Goal: Check status: Check status

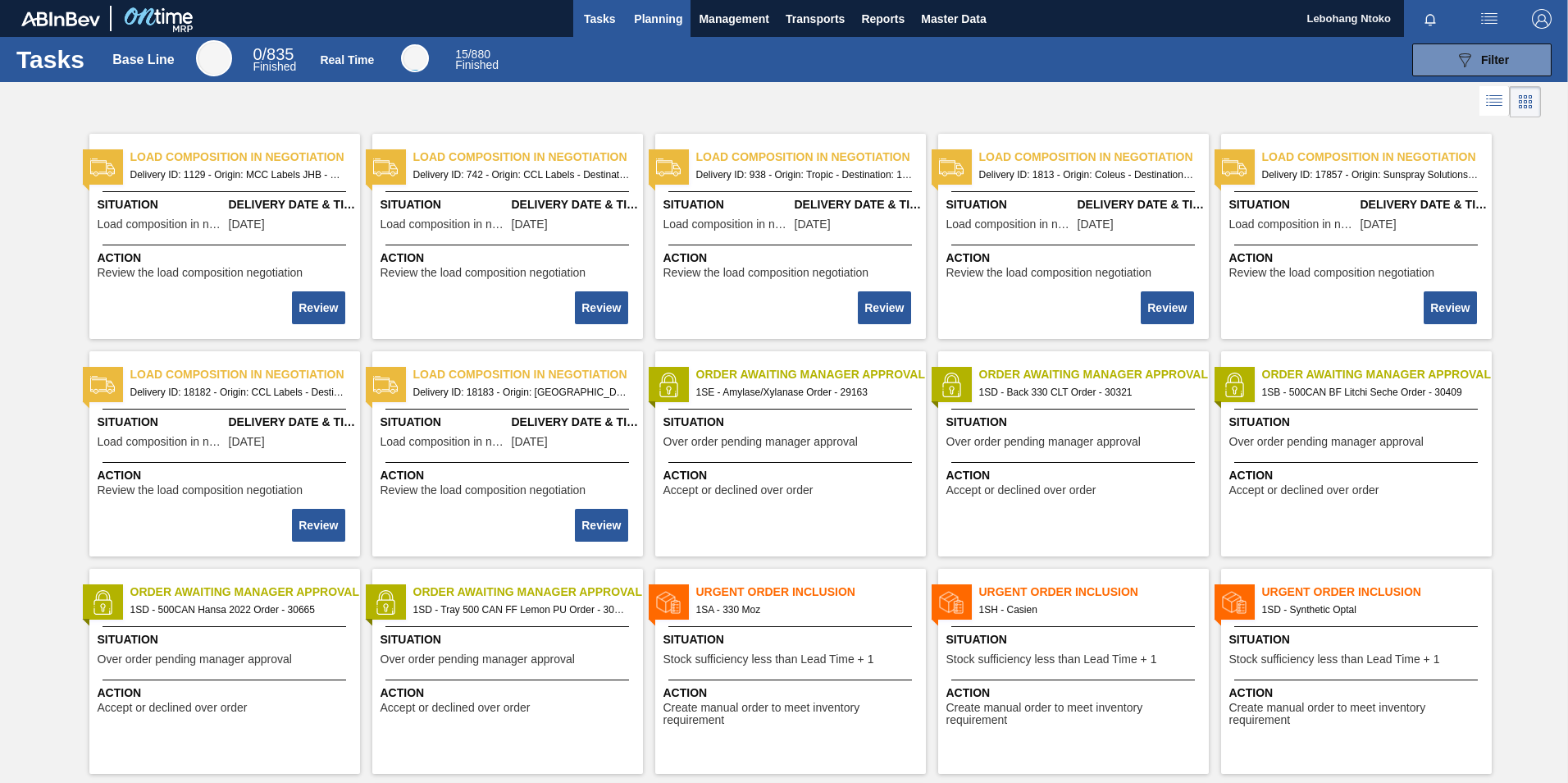
click at [659, 20] on span "Planning" at bounding box center [658, 19] width 48 height 19
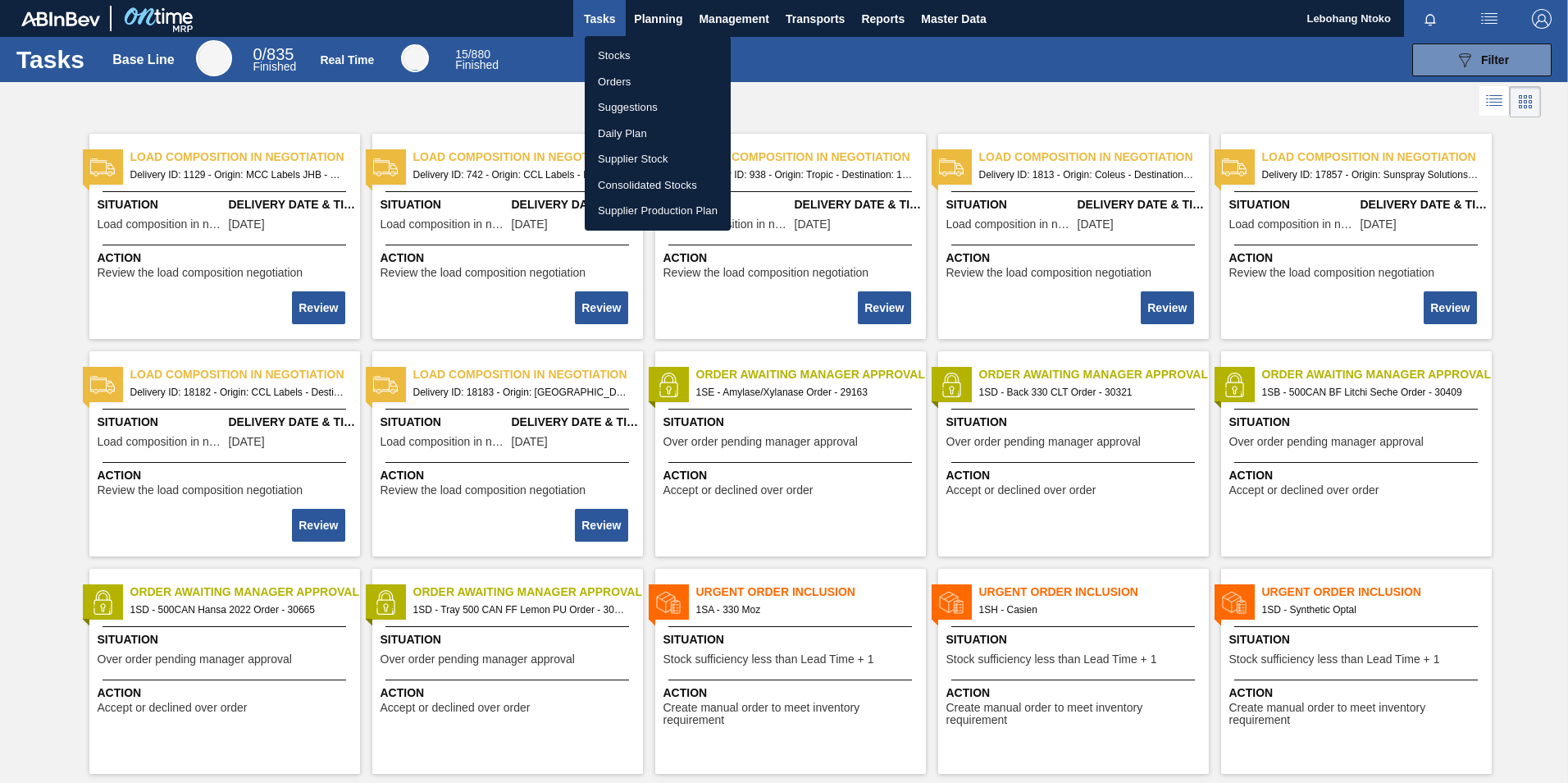
click at [618, 54] on li "Stocks" at bounding box center [657, 56] width 146 height 26
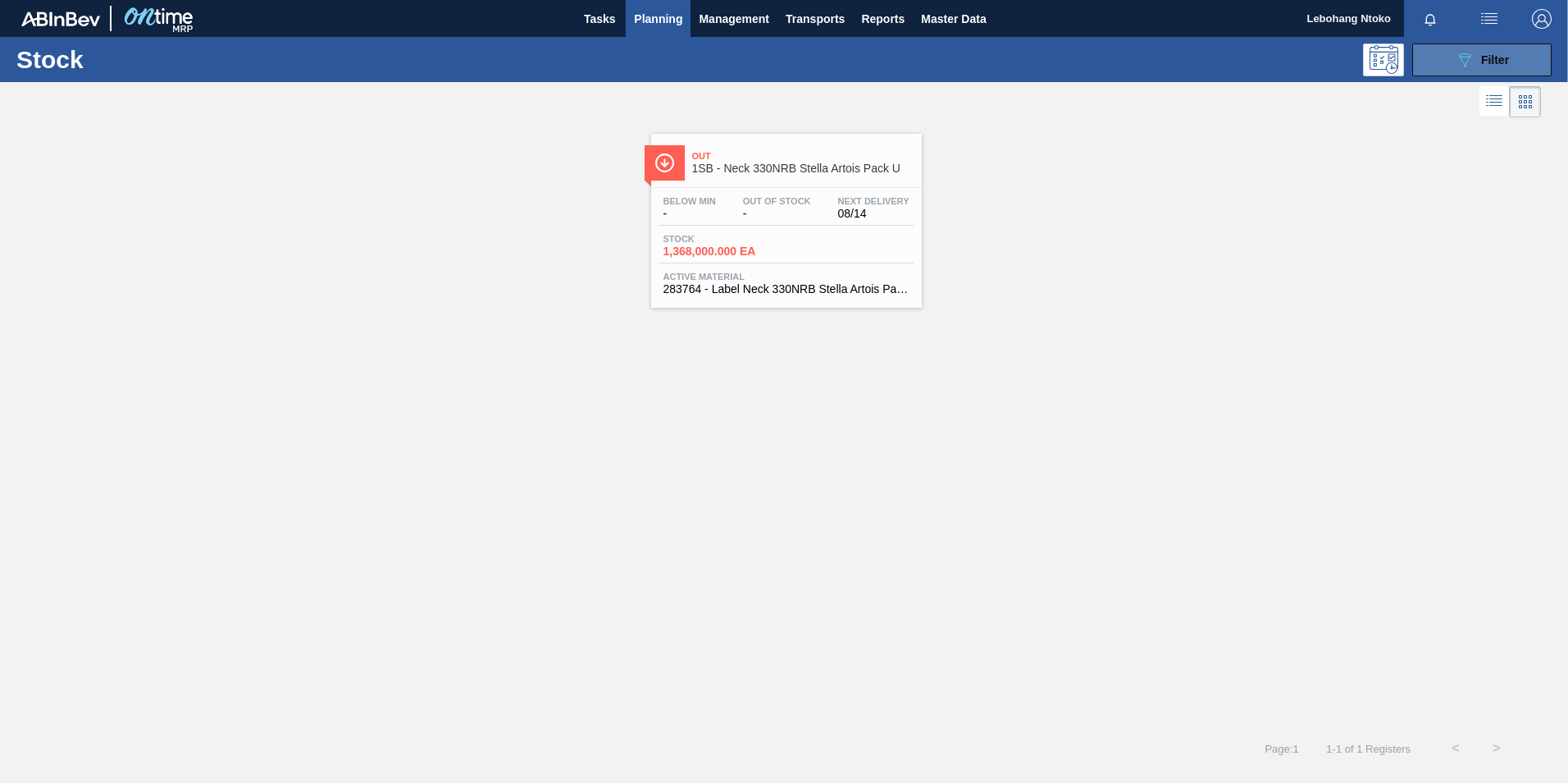
click at [1466, 55] on icon "089F7B8B-B2A5-4AFE-B5C0-19BA573D28AC" at bounding box center [1464, 59] width 19 height 19
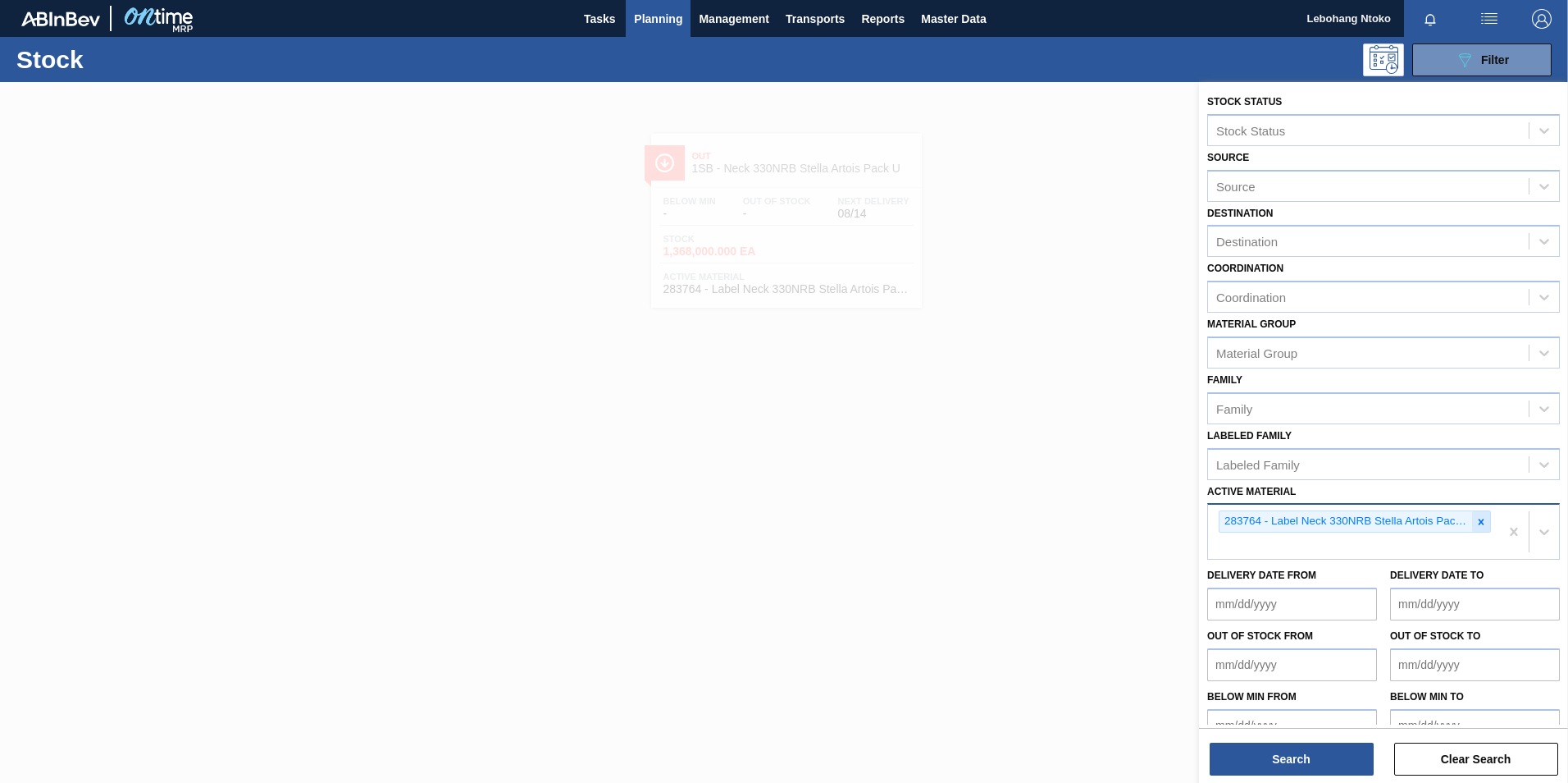
click at [1485, 522] on div at bounding box center [1480, 521] width 18 height 20
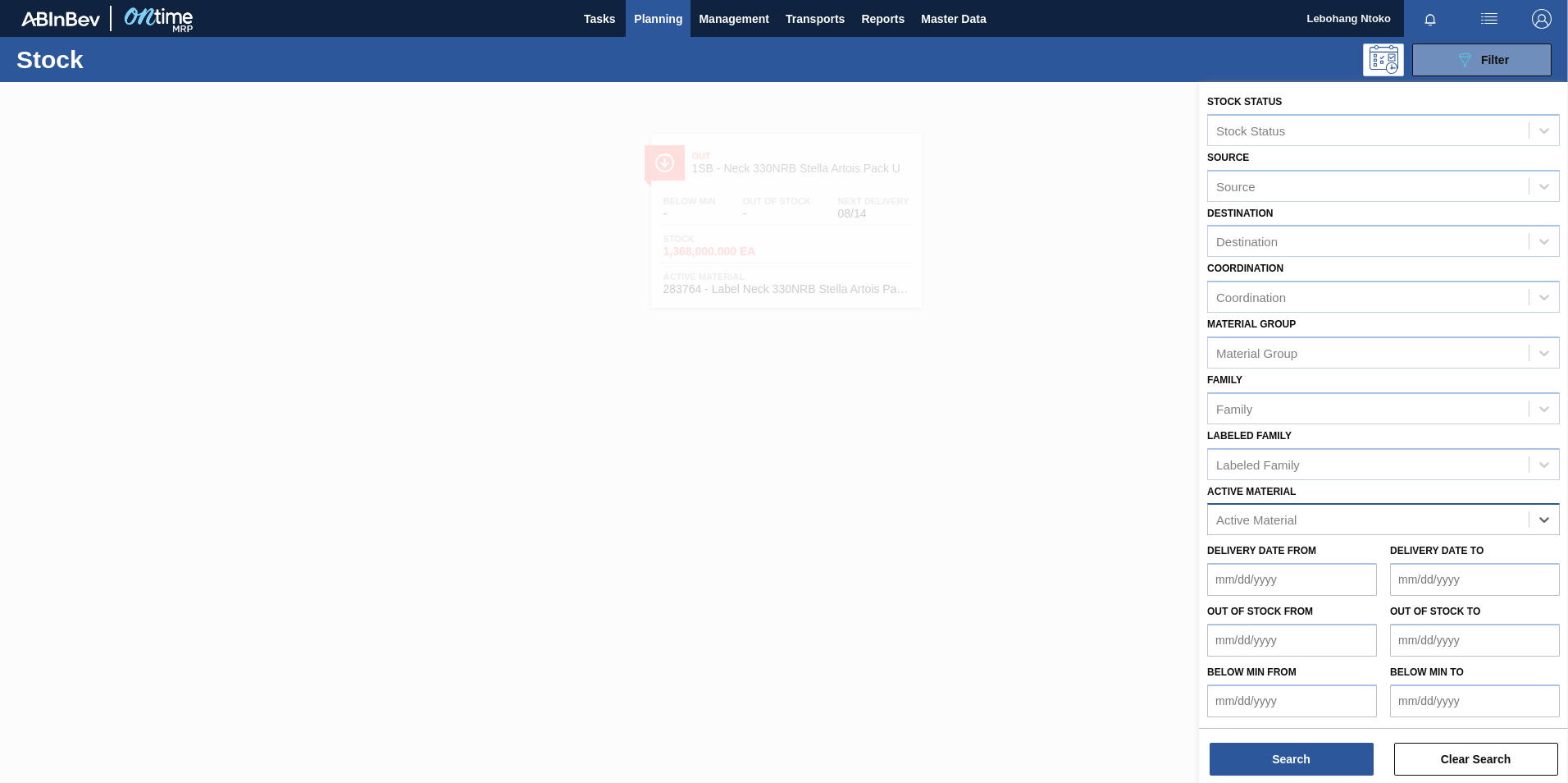
paste Material "274691"
type Material "274691"
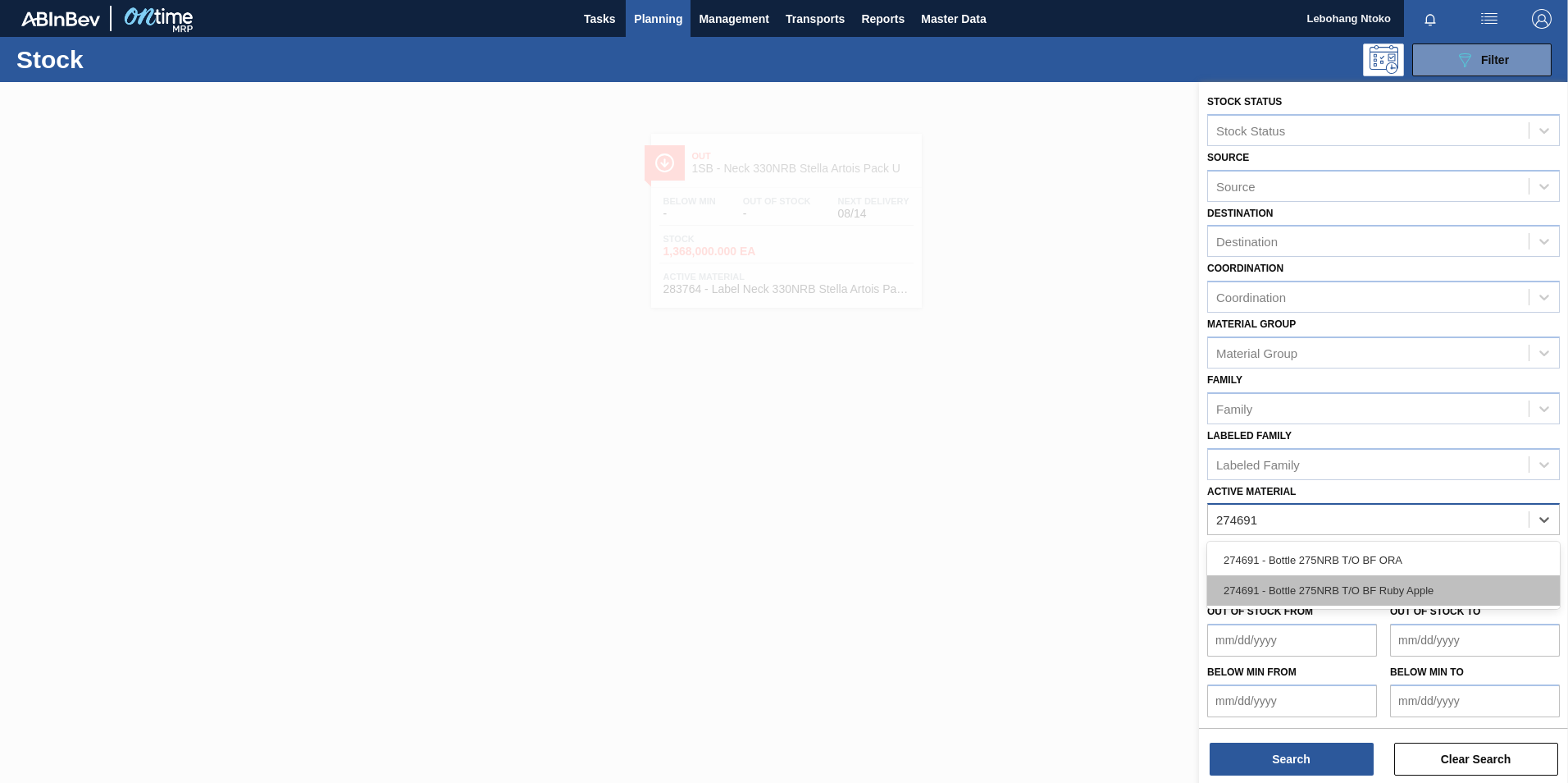
click at [1387, 596] on div "274691 - Bottle 275NRB T/O BF Ruby Apple" at bounding box center [1383, 590] width 352 height 31
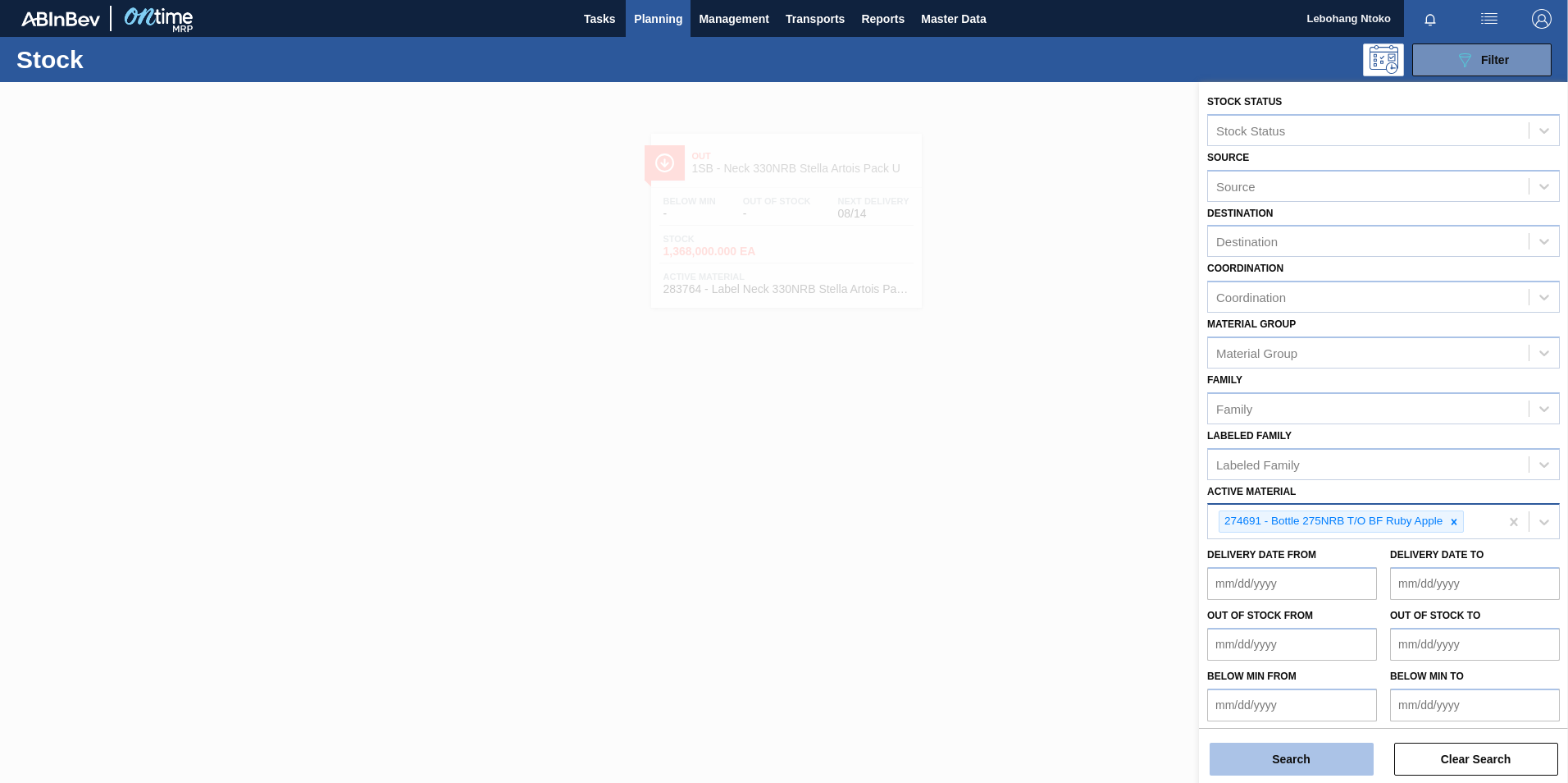
click at [1307, 759] on button "Search" at bounding box center [1291, 758] width 164 height 32
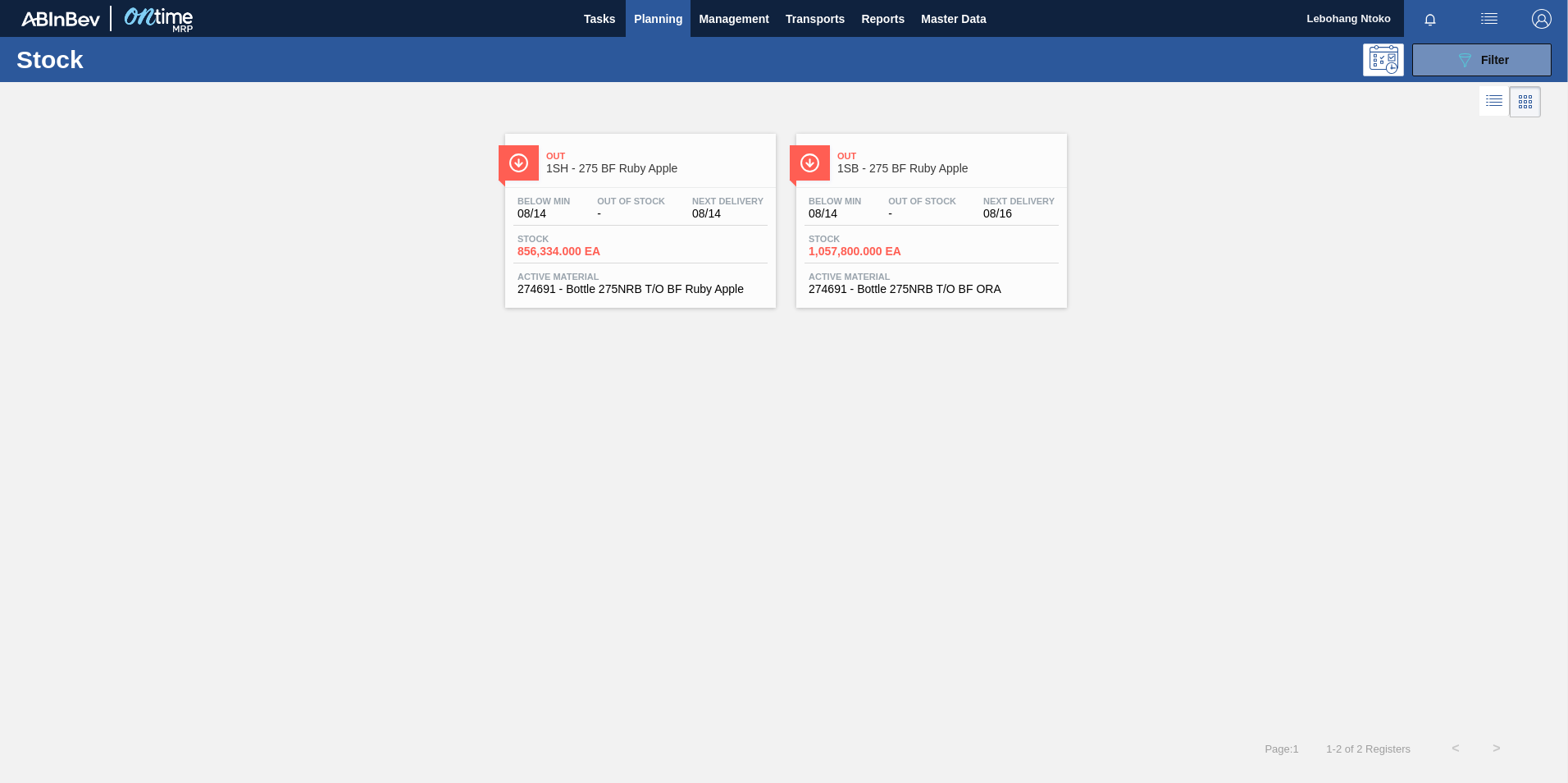
click at [892, 190] on div "Below Min 08/14 Out Of Stock - Next Delivery 08/16 Stock 1,057,800.000 EA Activ…" at bounding box center [932, 243] width 271 height 111
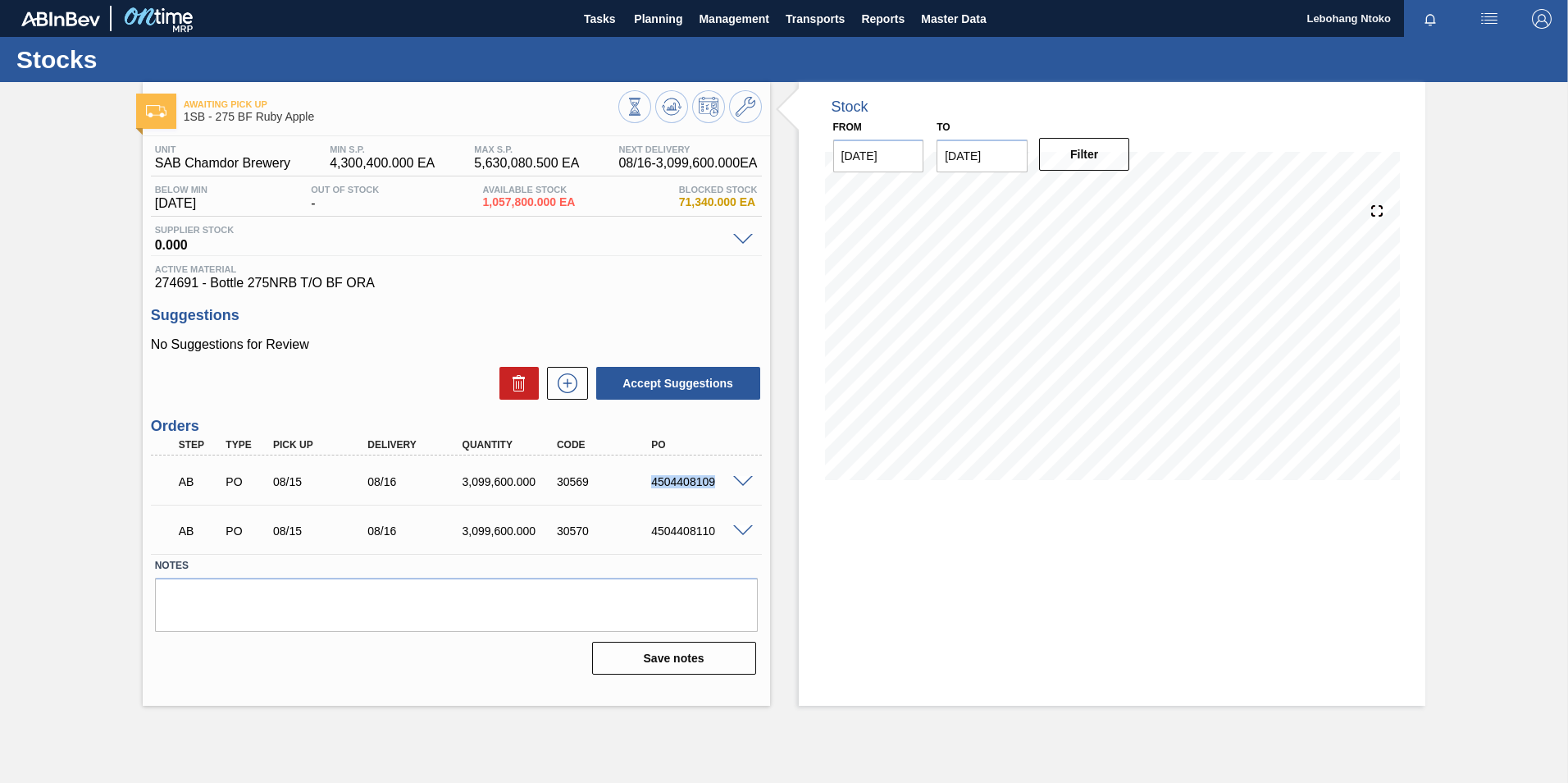
drag, startPoint x: 714, startPoint y: 479, endPoint x: 624, endPoint y: 485, distance: 90.2
click at [624, 485] on div "AB PO 08/15 08/16 3,099,600.000 30569 4504408109" at bounding box center [452, 480] width 567 height 32
copy div "4504408109"
drag, startPoint x: 652, startPoint y: 530, endPoint x: 719, endPoint y: 523, distance: 67.4
click at [719, 523] on div "AB PO 08/15 08/16 3,099,600.000 30570 4504408110" at bounding box center [452, 529] width 567 height 32
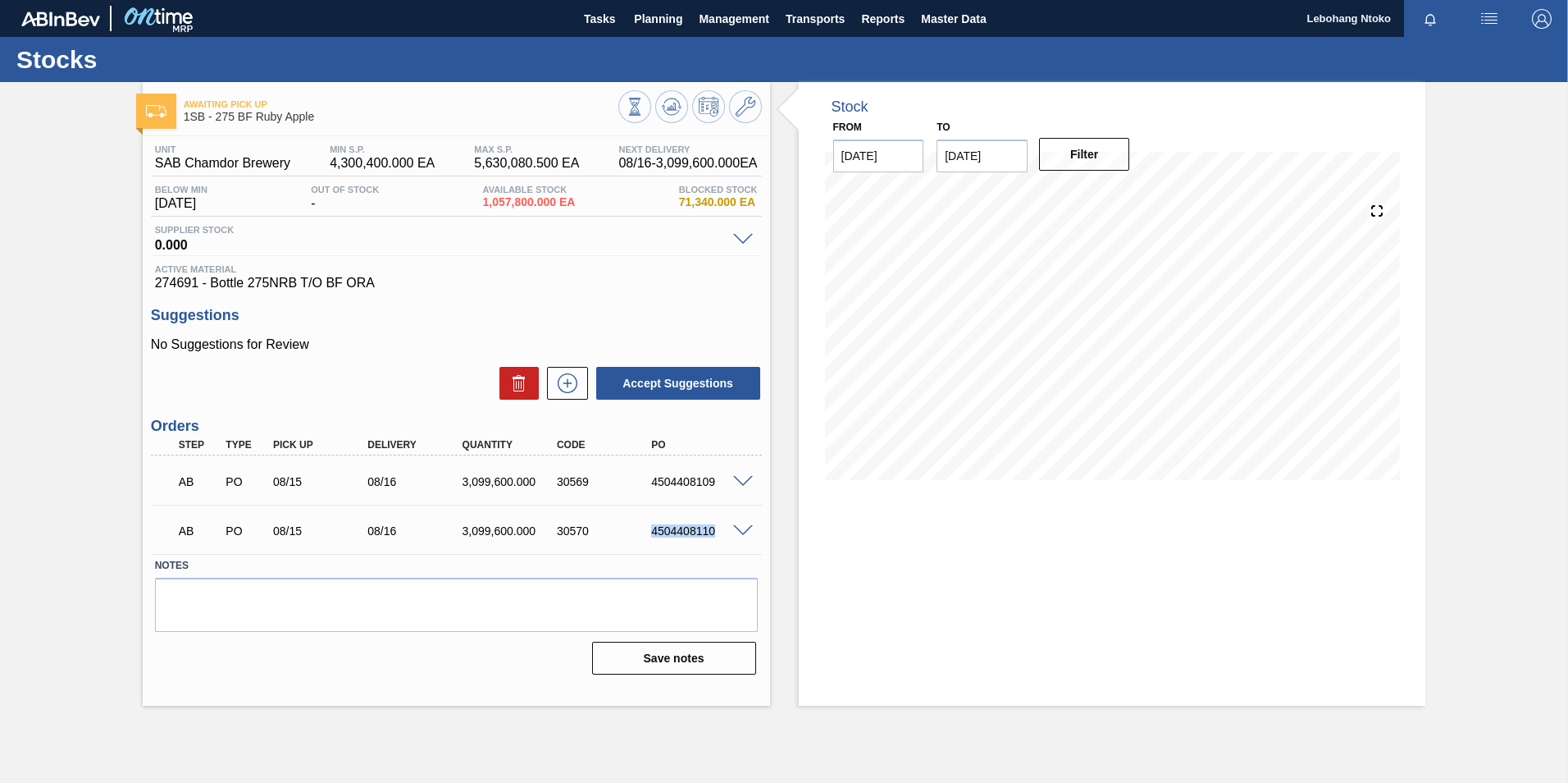
copy div "4504408110"
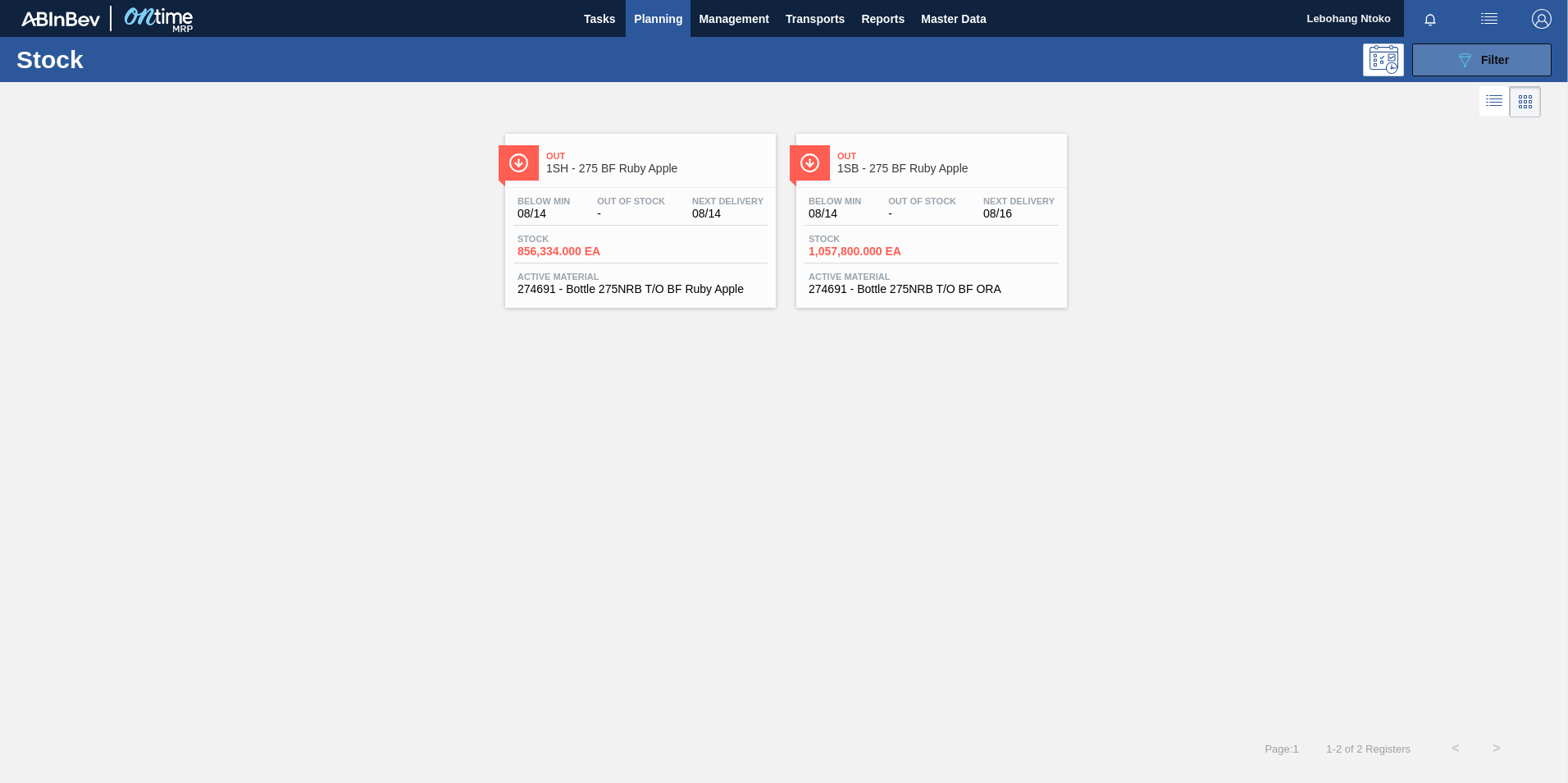
click at [1464, 62] on icon "089F7B8B-B2A5-4AFE-B5C0-19BA573D28AC" at bounding box center [1464, 59] width 19 height 19
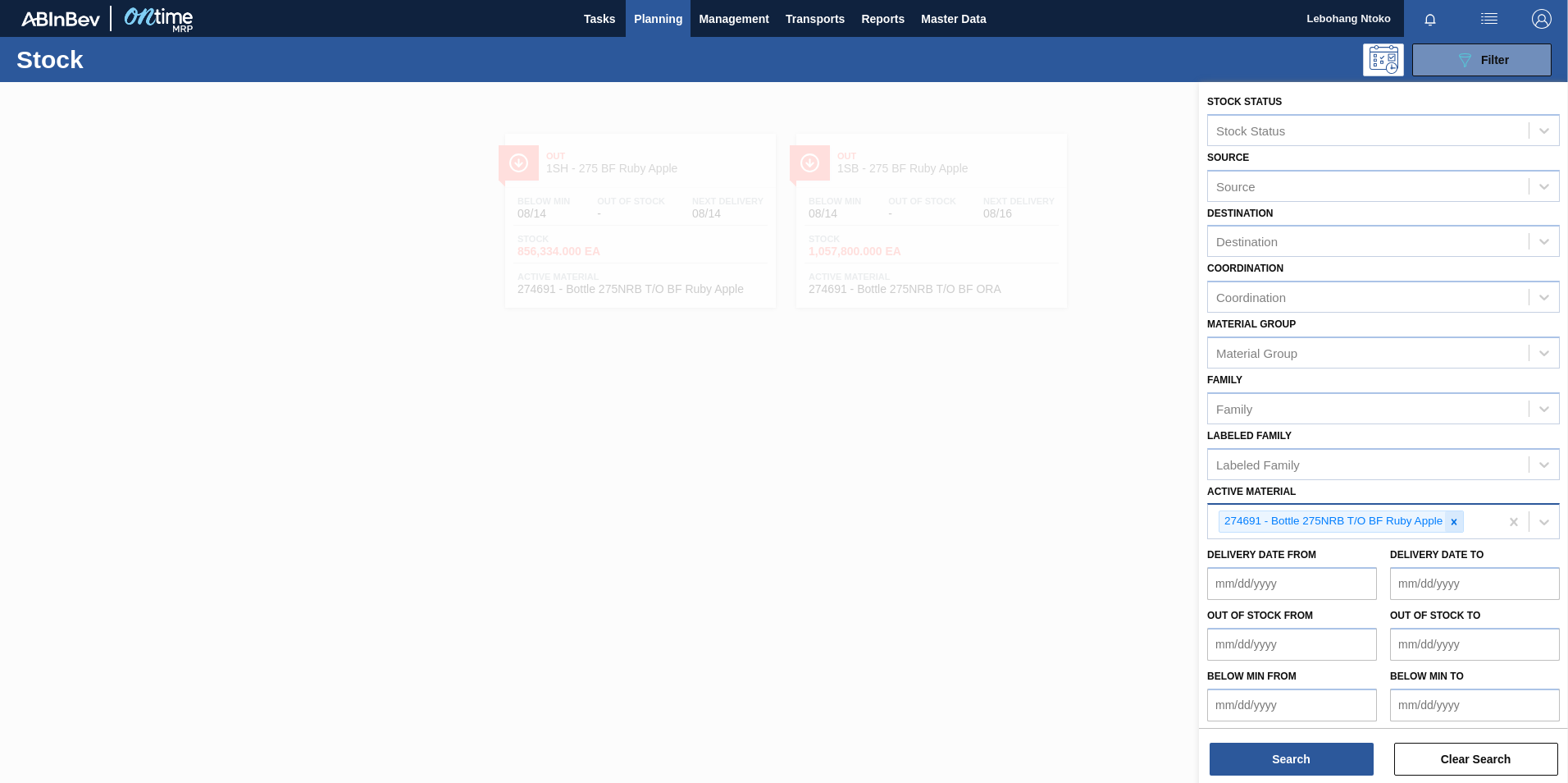
click at [1457, 522] on icon at bounding box center [1454, 521] width 11 height 11
paste Material "193318"
type Material "193318"
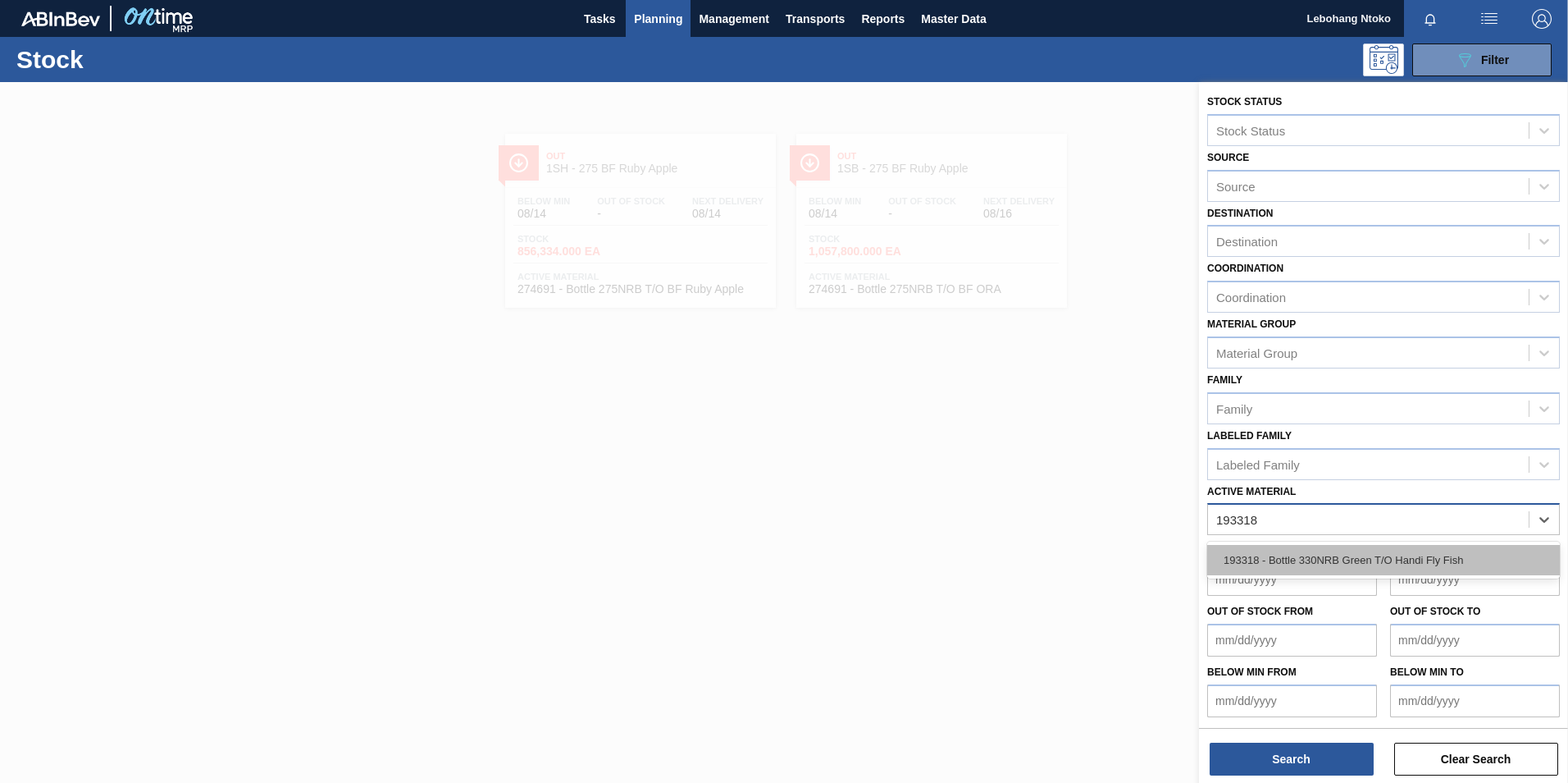
click at [1375, 560] on div "193318 - Bottle 330NRB Green T/O Handi Fly Fish" at bounding box center [1383, 559] width 352 height 31
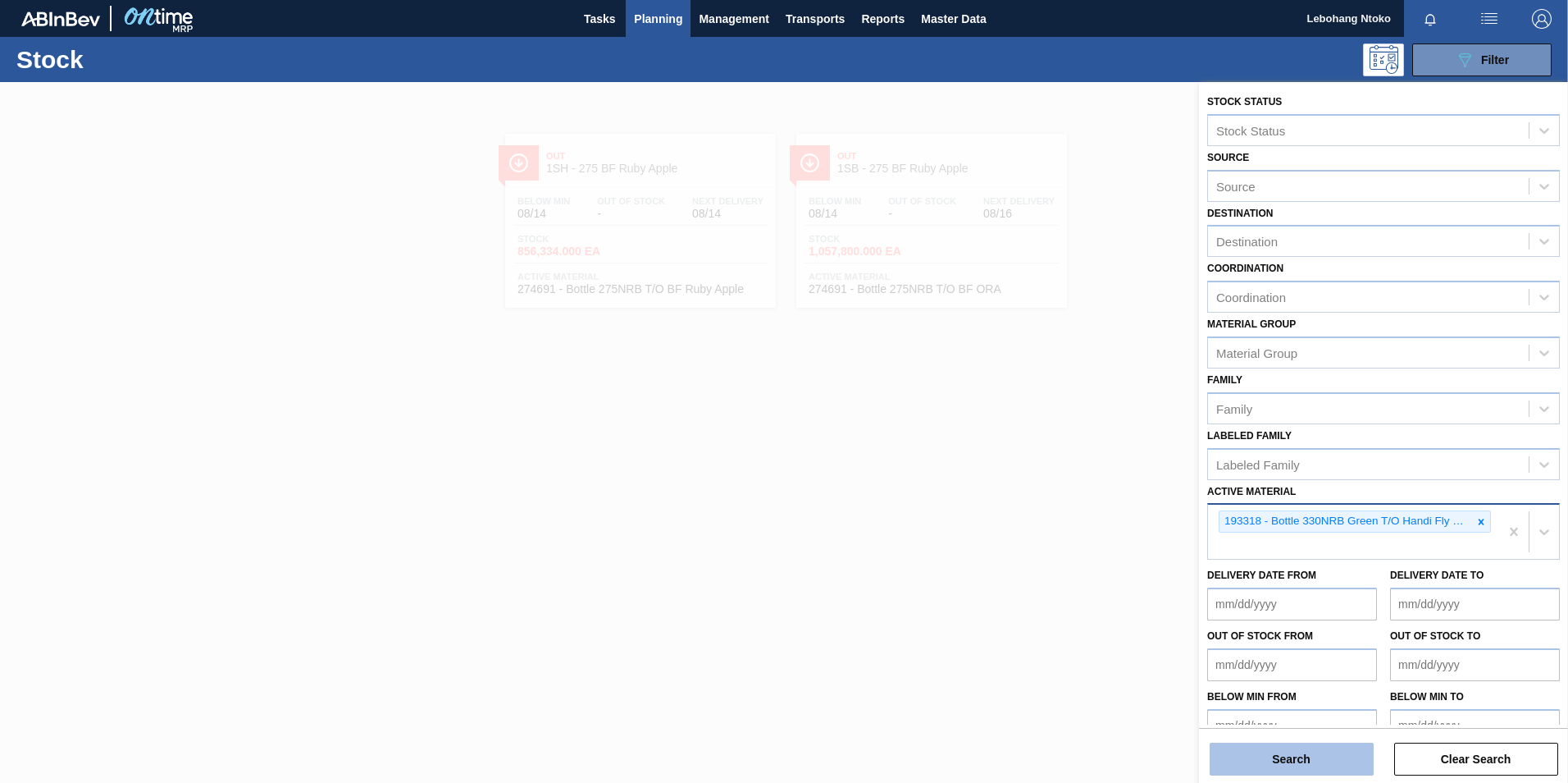
click at [1321, 755] on button "Search" at bounding box center [1291, 758] width 164 height 32
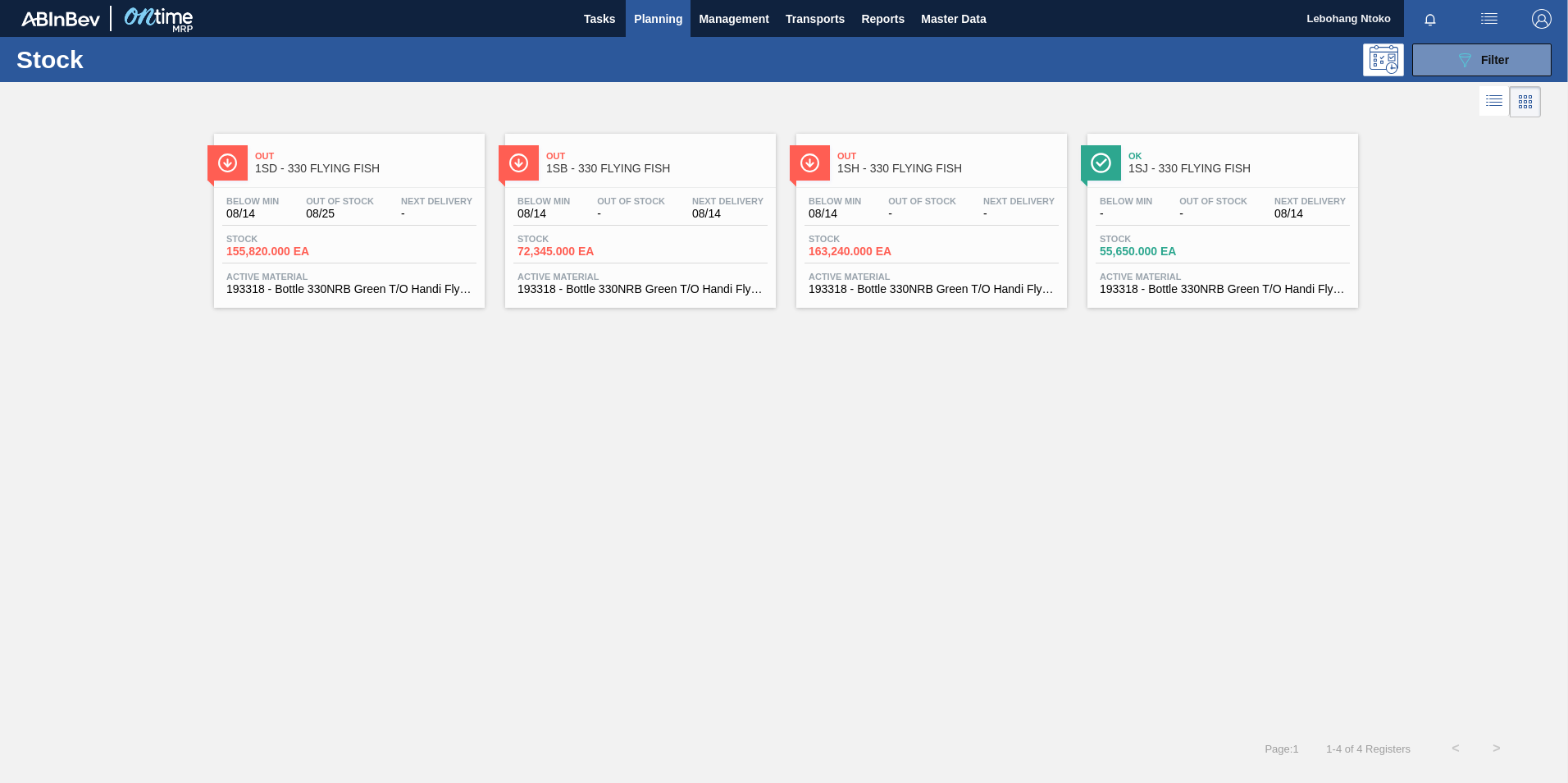
click at [593, 196] on div "Out Of Stock -" at bounding box center [631, 208] width 76 height 24
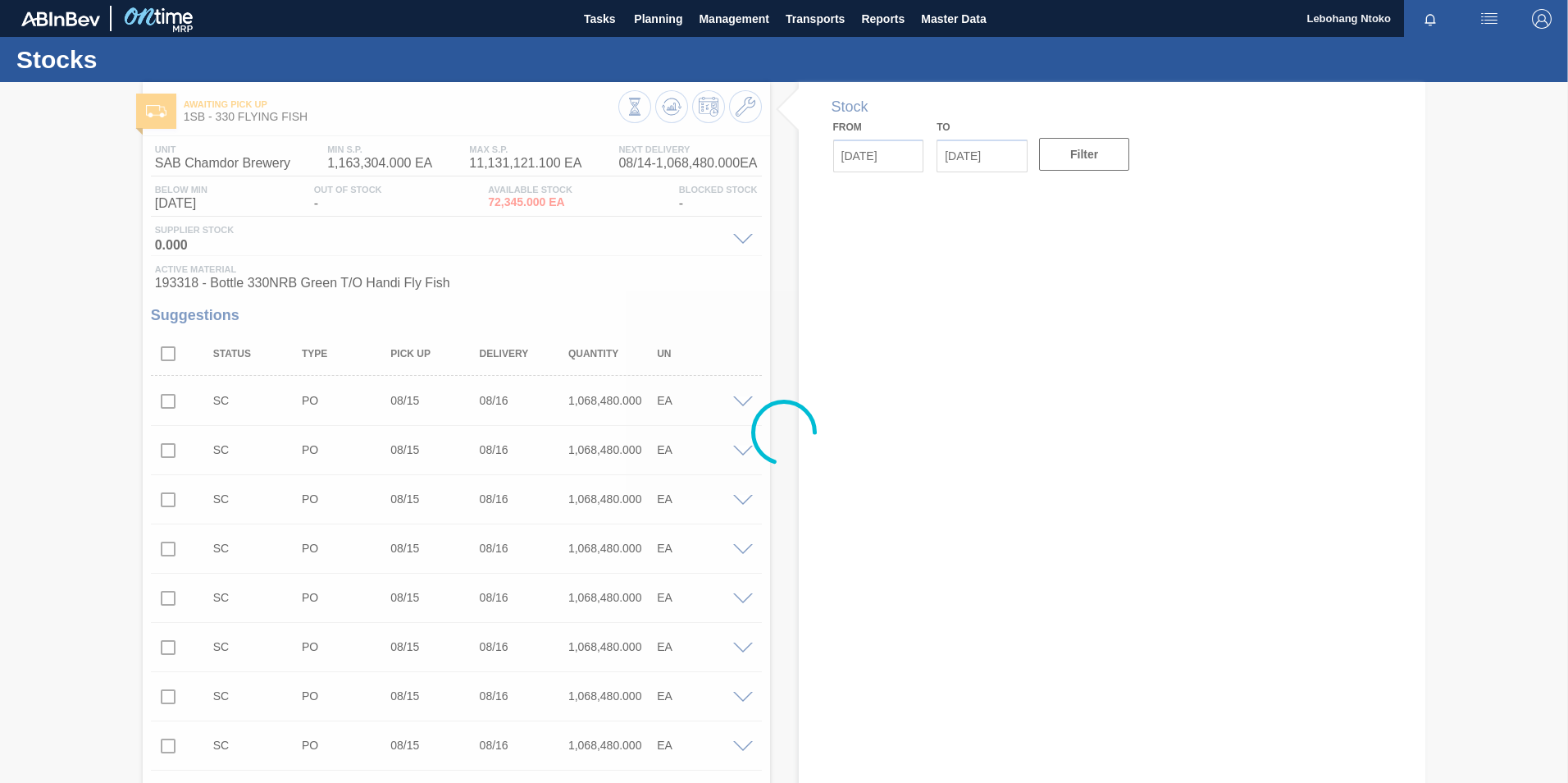
type input "[DATE]"
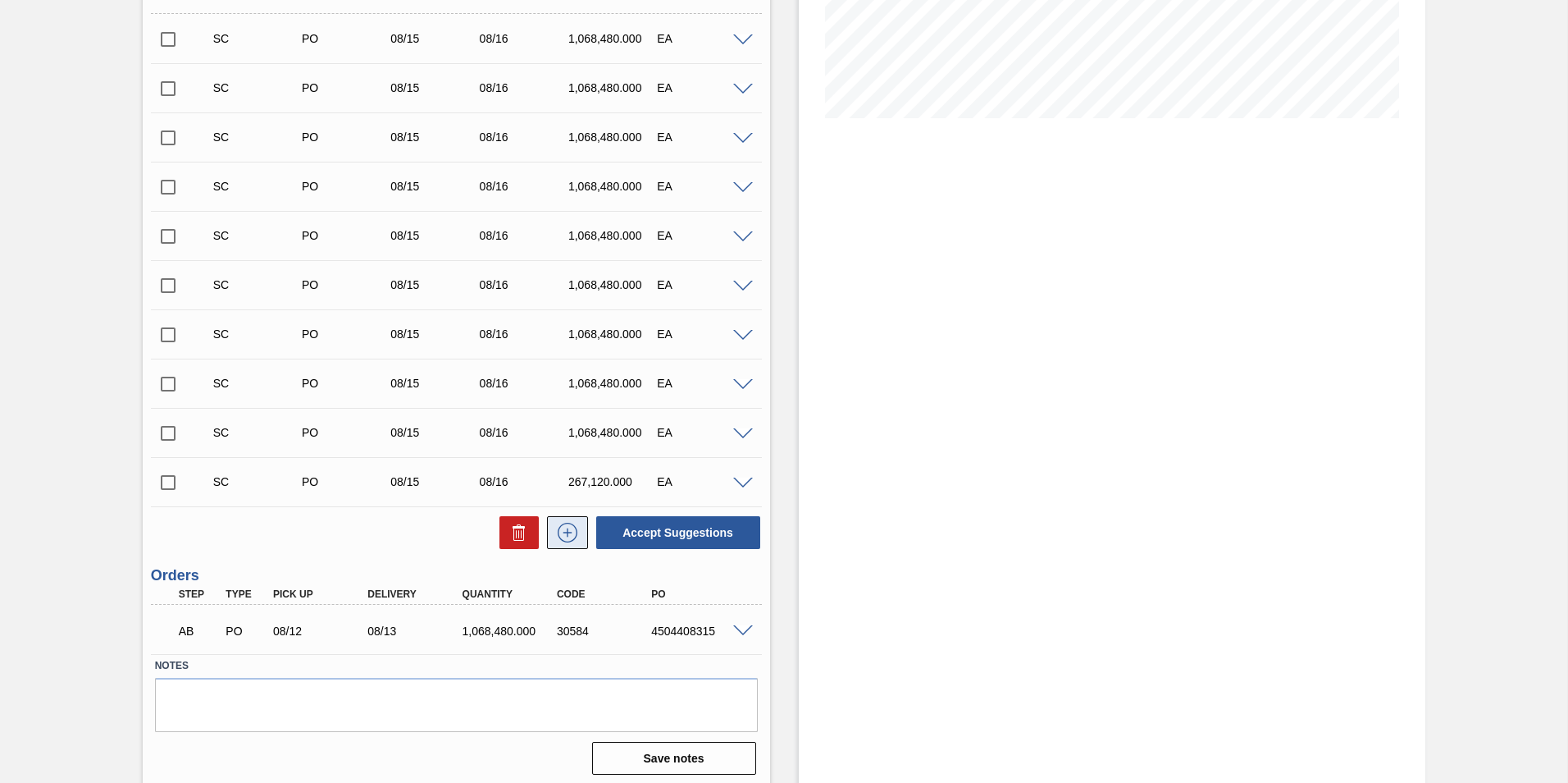
scroll to position [367, 0]
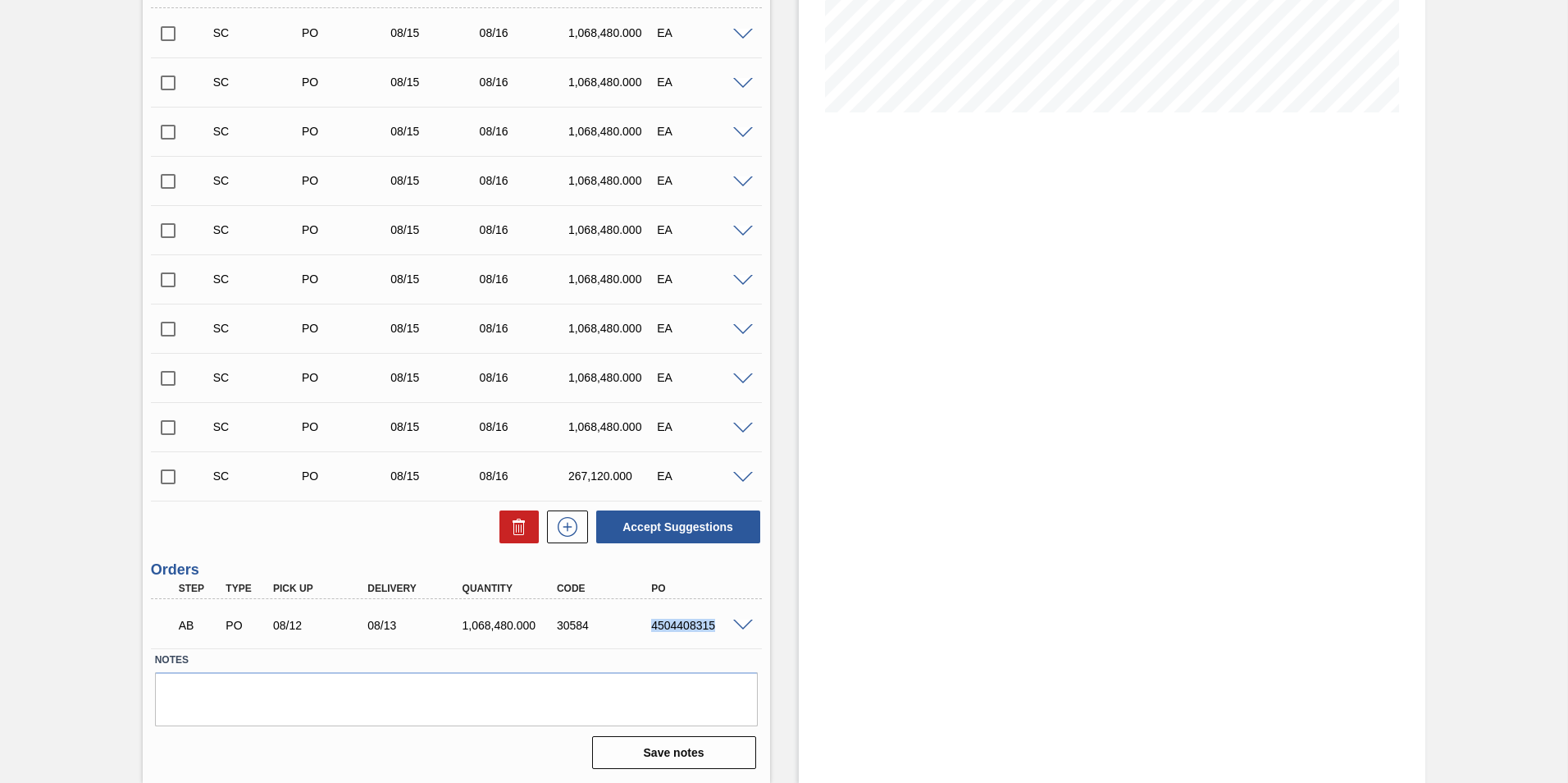
drag, startPoint x: 650, startPoint y: 626, endPoint x: 728, endPoint y: 624, distance: 78.0
click at [728, 624] on div "AB PO 08/12 08/13 1,068,480.000 30584 4504408315" at bounding box center [456, 623] width 611 height 41
copy div "4504408315"
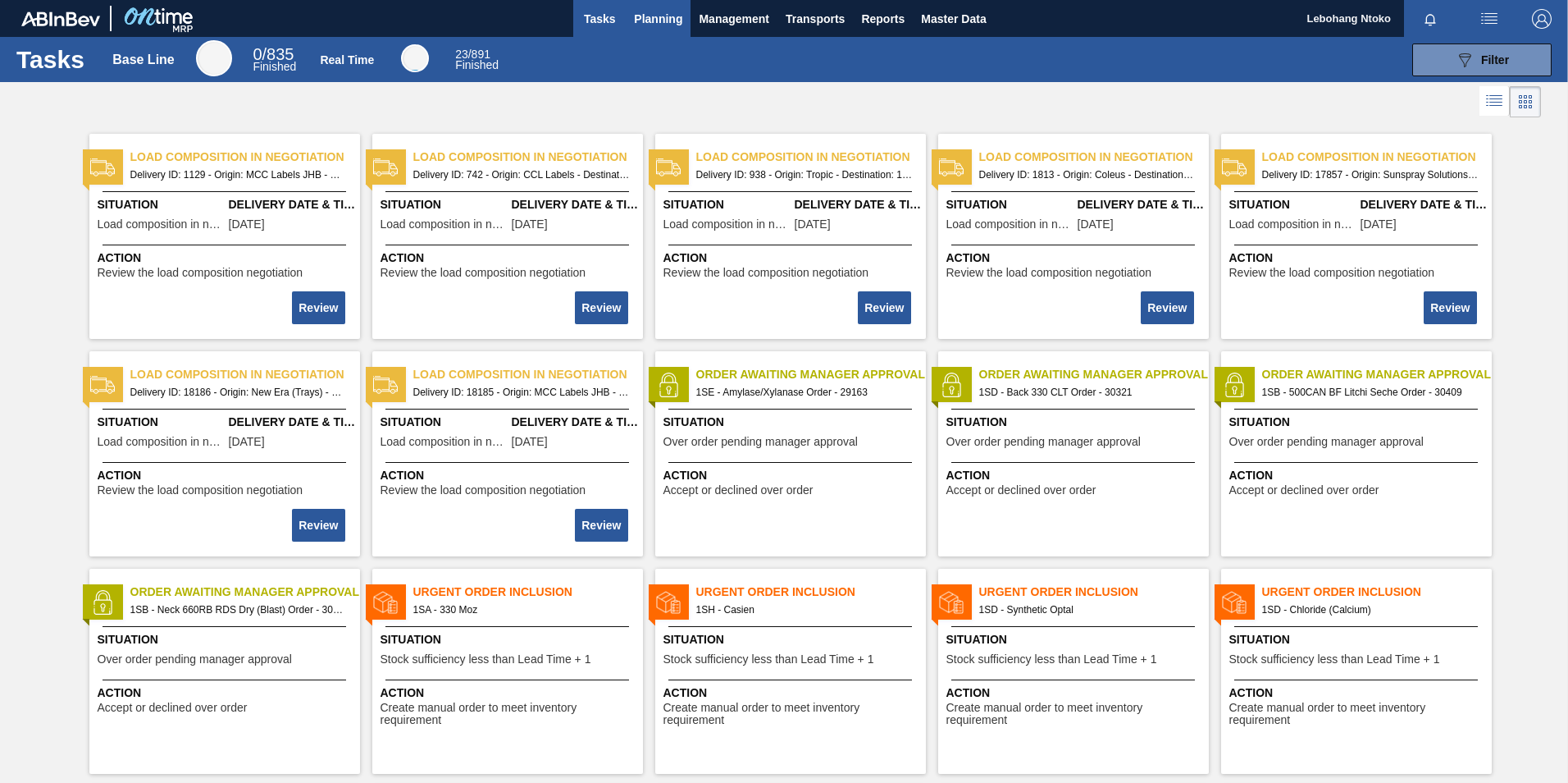
click at [662, 18] on span "Planning" at bounding box center [658, 19] width 48 height 19
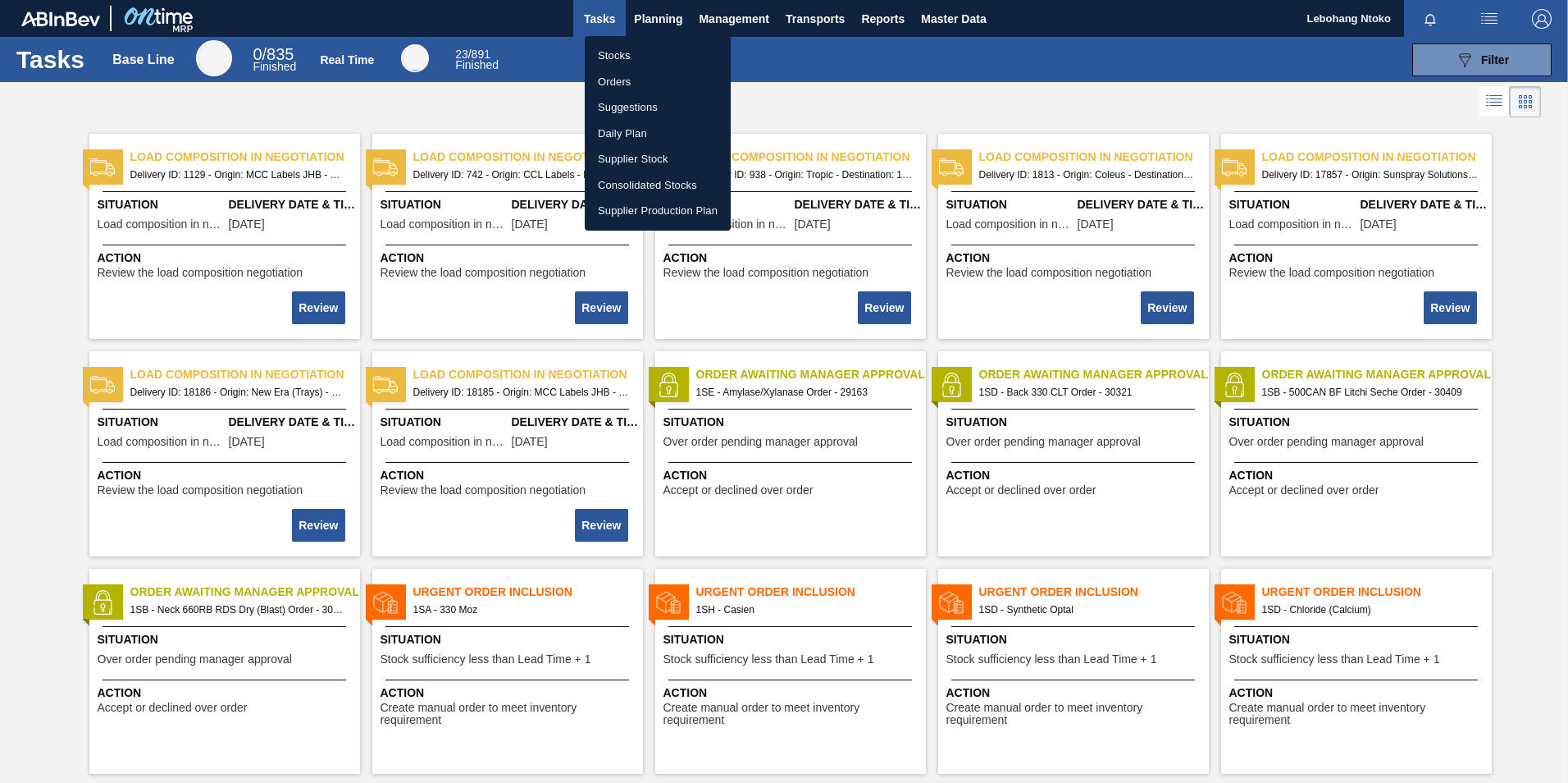
click at [613, 52] on li "Stocks" at bounding box center [657, 56] width 146 height 26
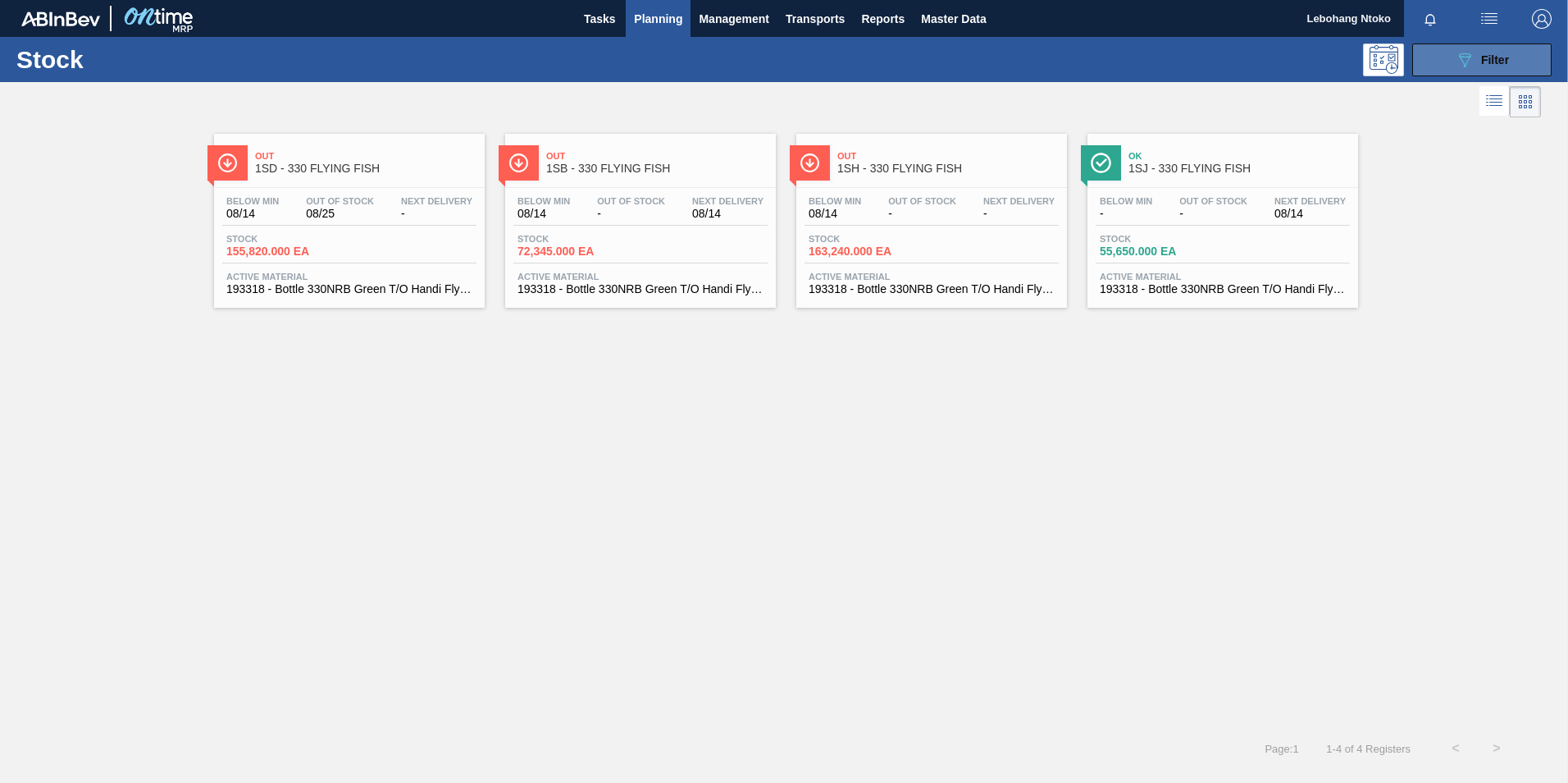
click at [1473, 59] on icon "089F7B8B-B2A5-4AFE-B5C0-19BA573D28AC" at bounding box center [1464, 59] width 19 height 19
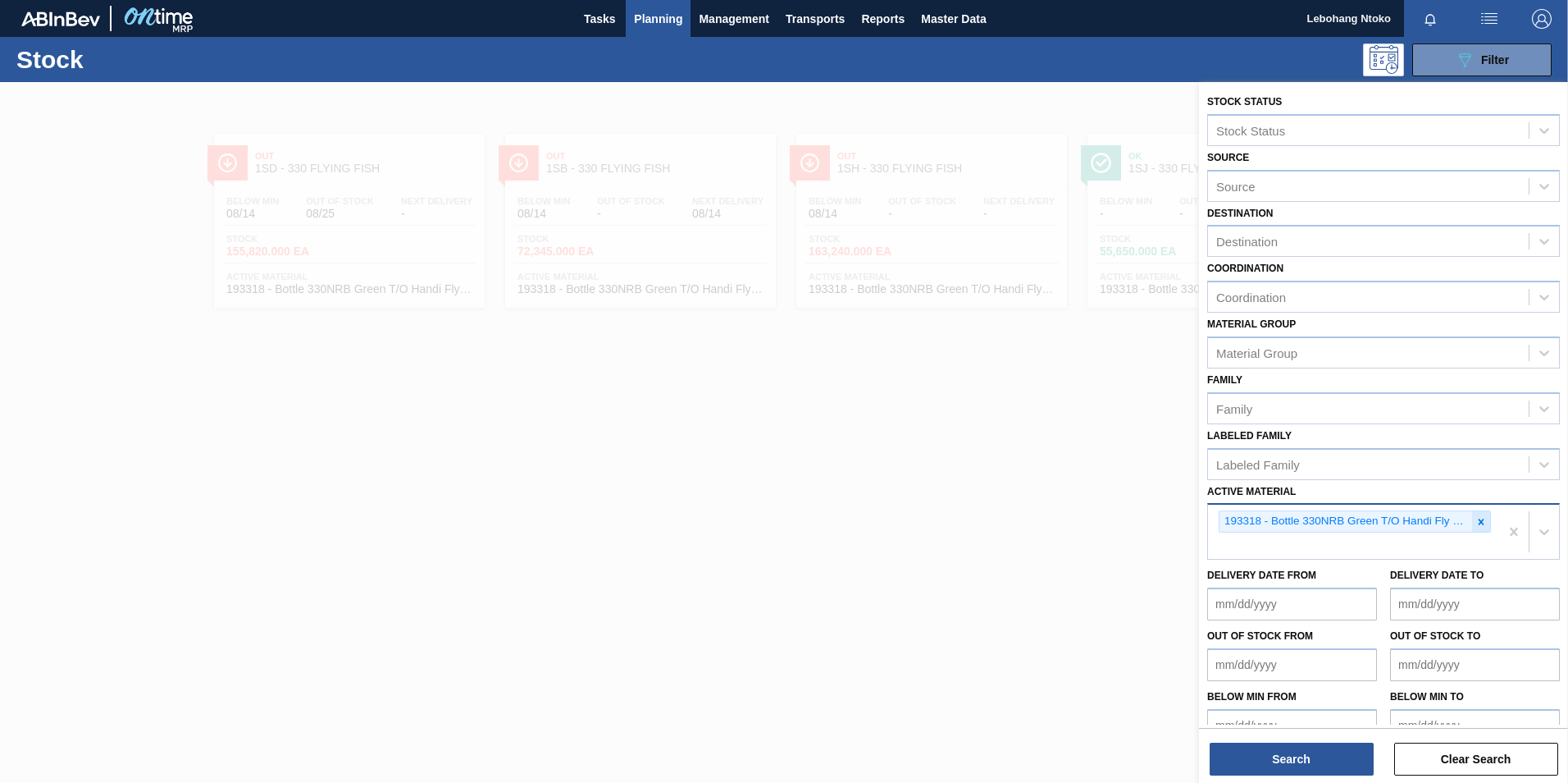
click at [1479, 518] on icon at bounding box center [1481, 521] width 11 height 11
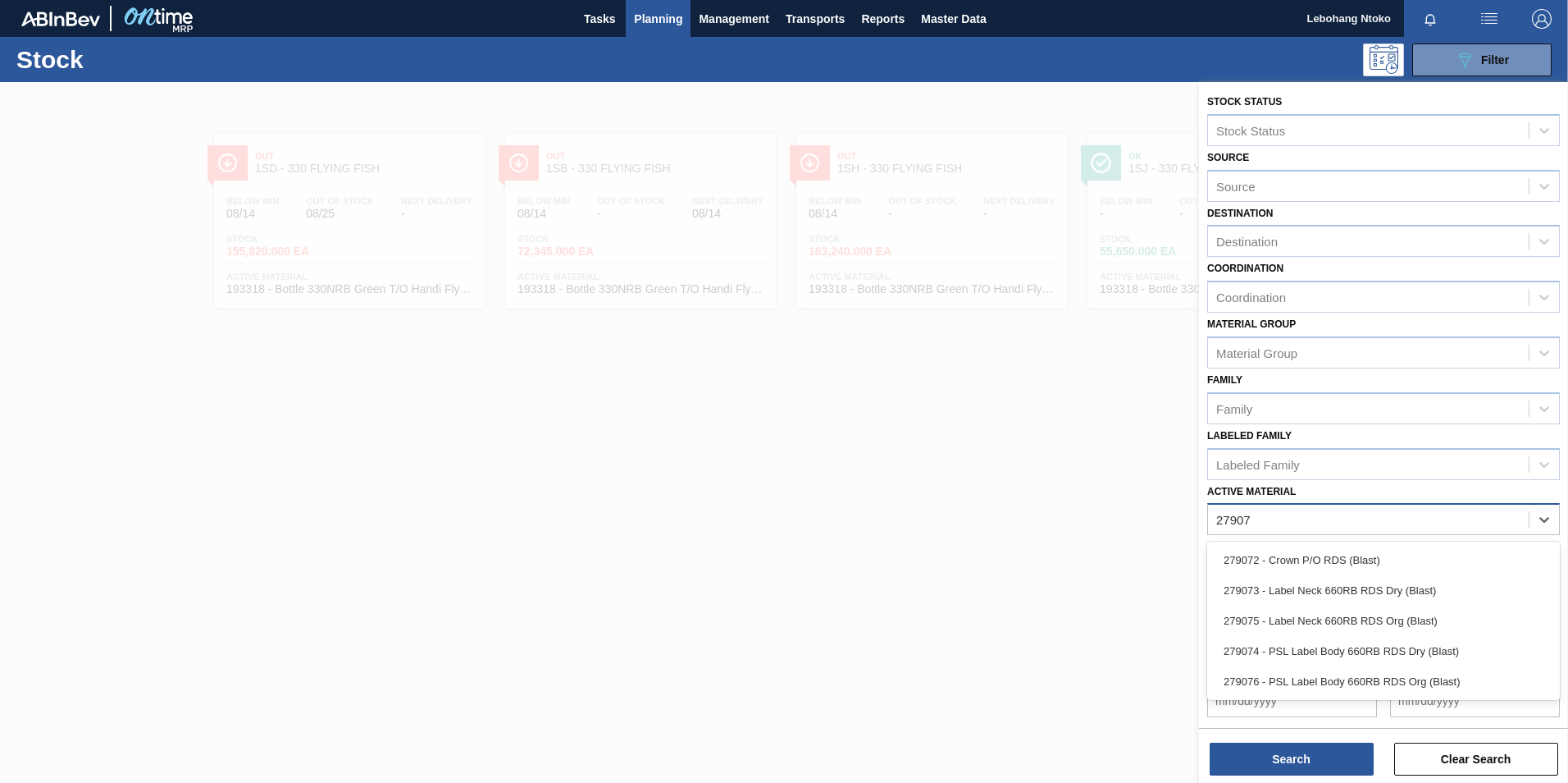
type Material "279073"
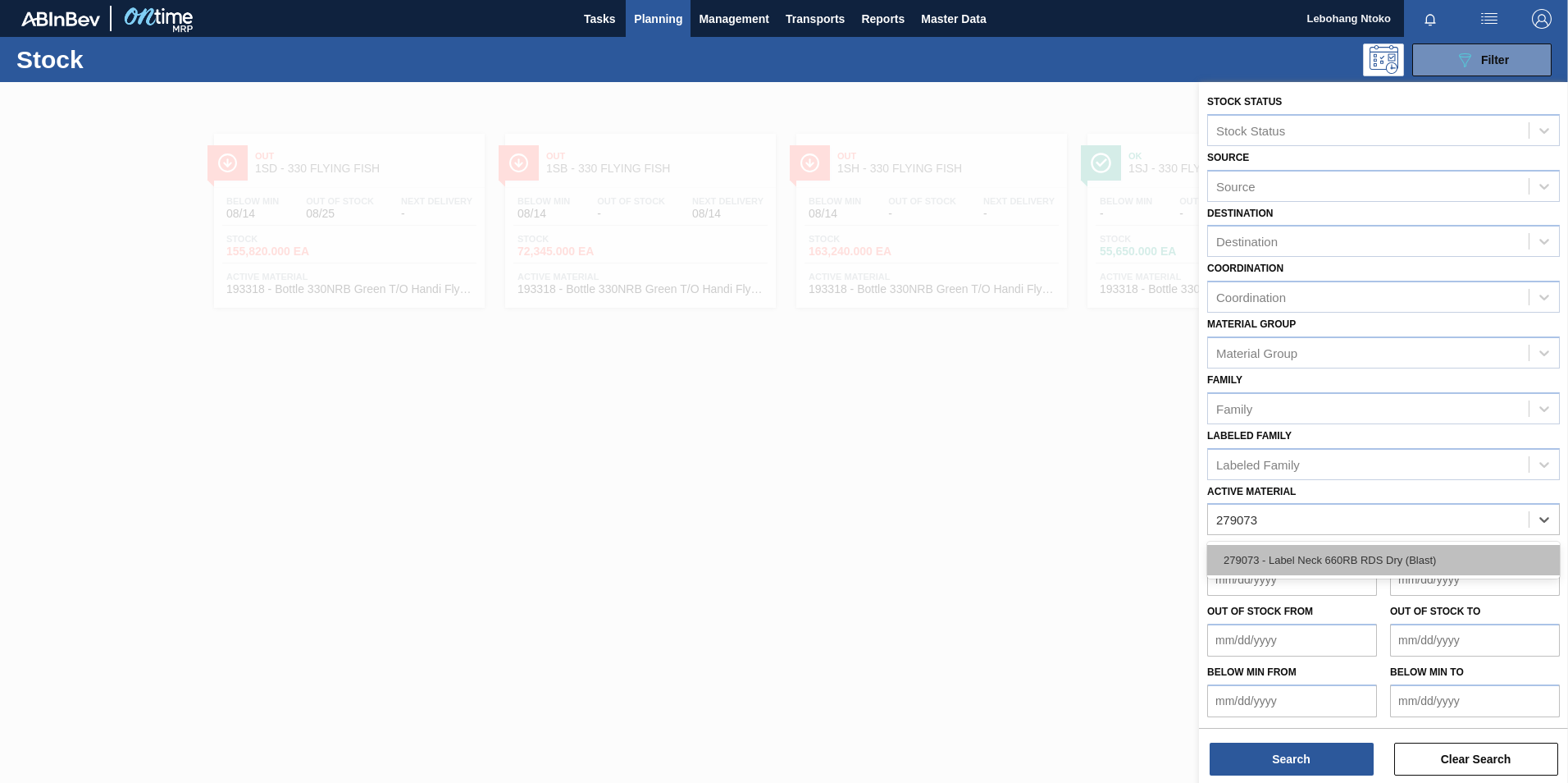
click at [1346, 560] on div "279073 - Label Neck 660RB RDS Dry (Blast)" at bounding box center [1383, 559] width 352 height 31
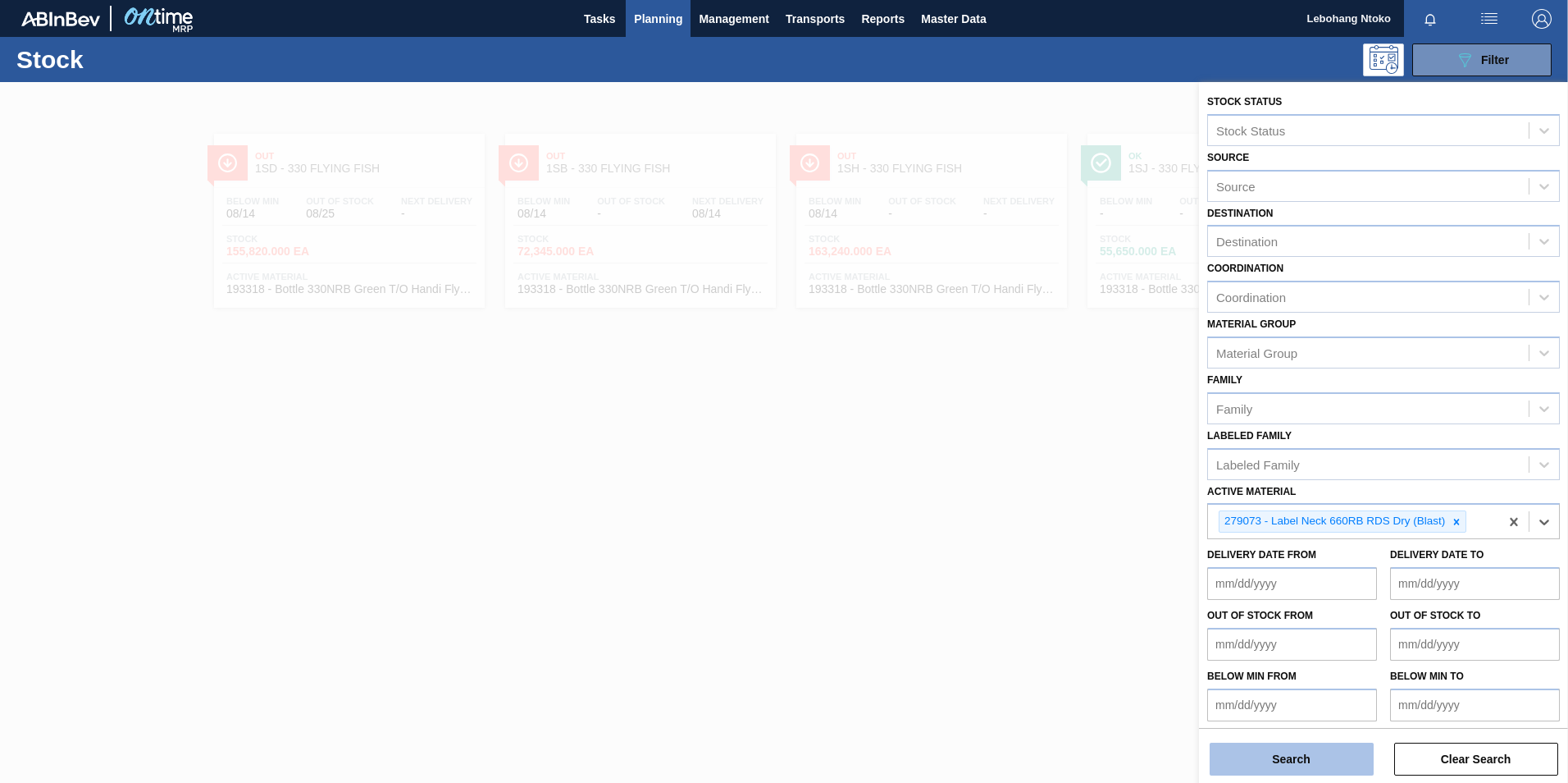
click at [1332, 754] on button "Search" at bounding box center [1291, 758] width 164 height 32
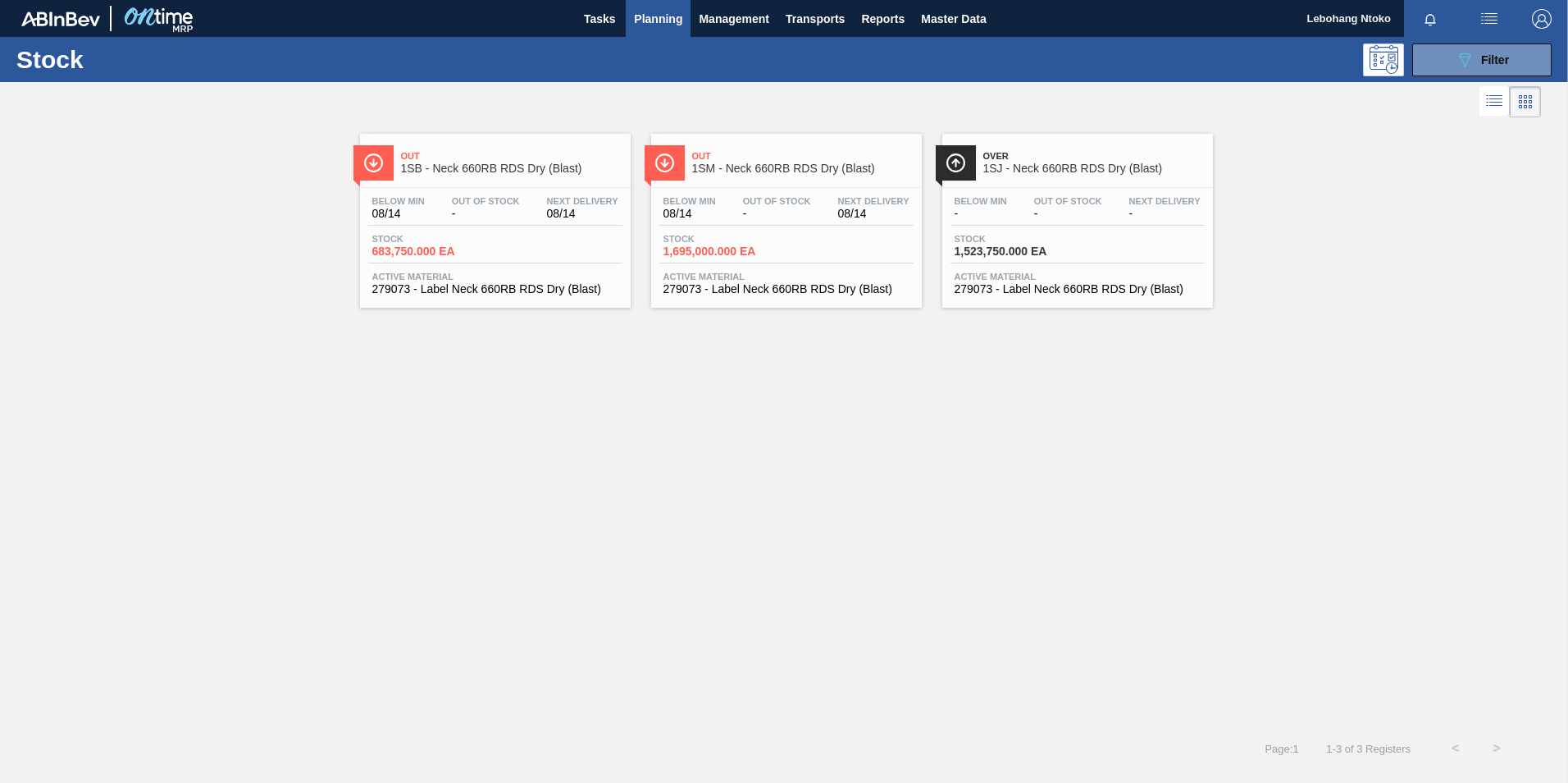
drag, startPoint x: 537, startPoint y: 225, endPoint x: 546, endPoint y: 225, distance: 9.0
click at [537, 225] on div "Below Min 08/14 Out Of Stock - Next Delivery 08/14 Stock 683,750.000 EA Active …" at bounding box center [495, 243] width 271 height 111
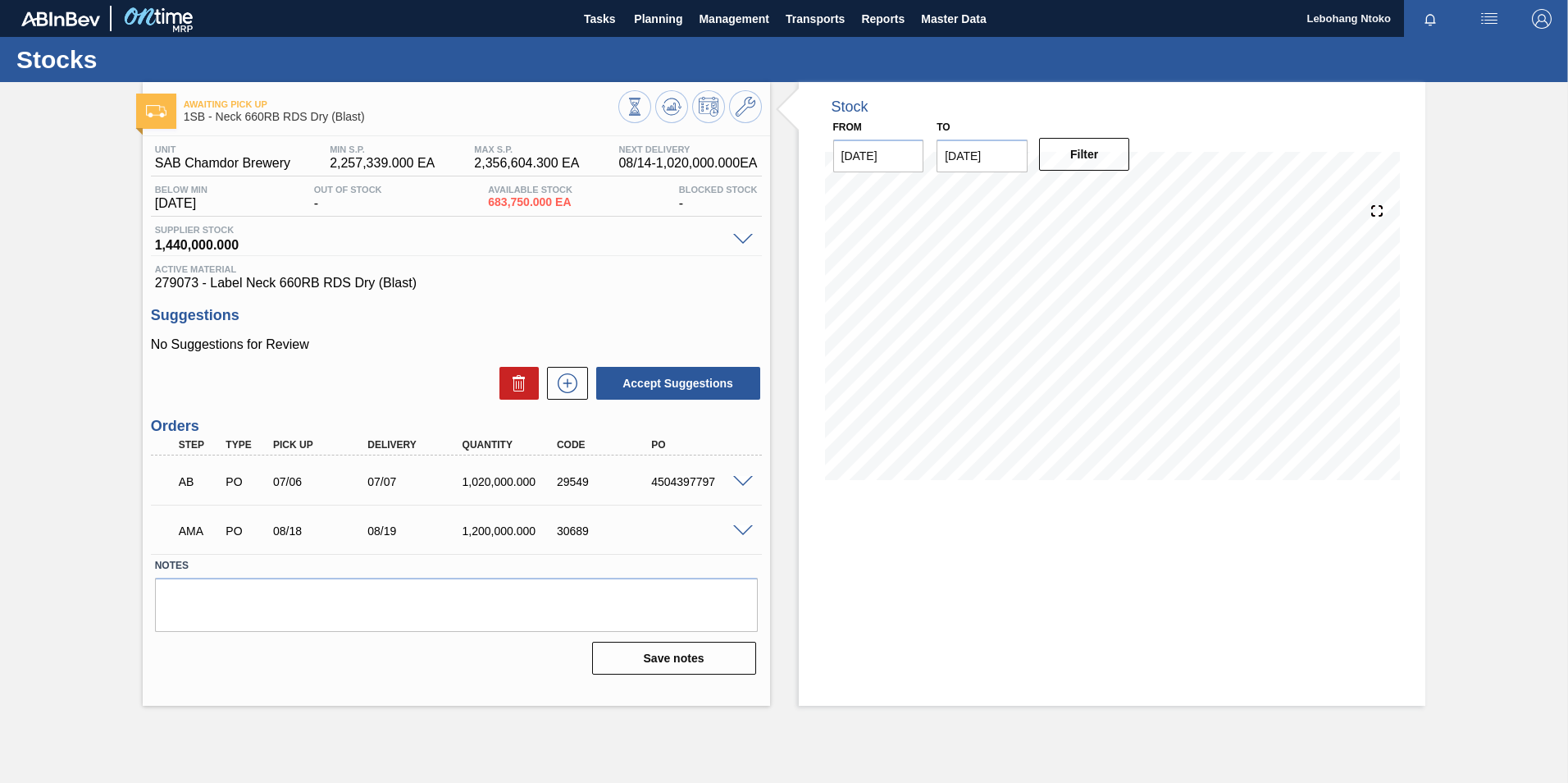
click at [742, 530] on span at bounding box center [743, 531] width 19 height 12
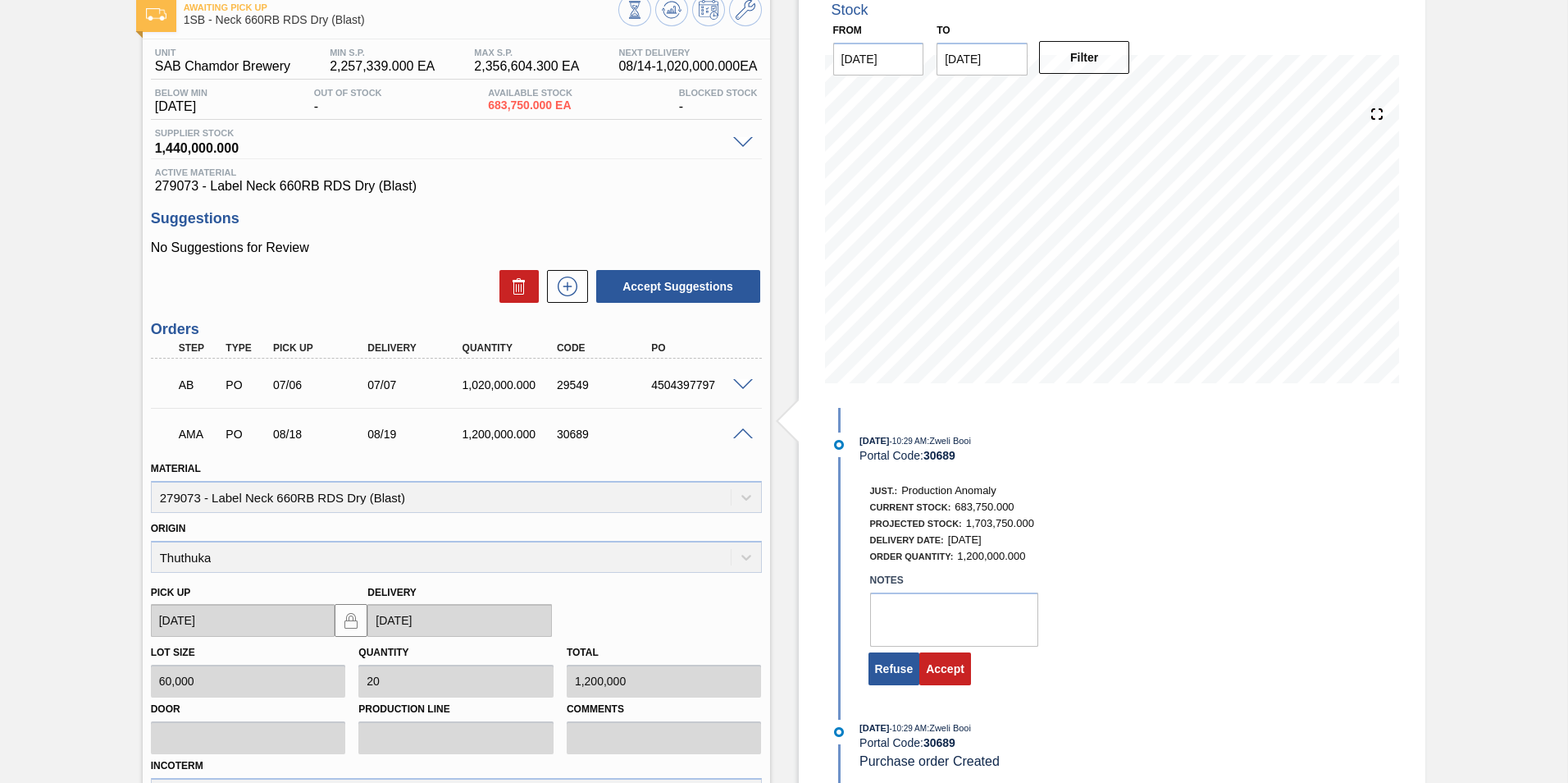
scroll to position [246, 0]
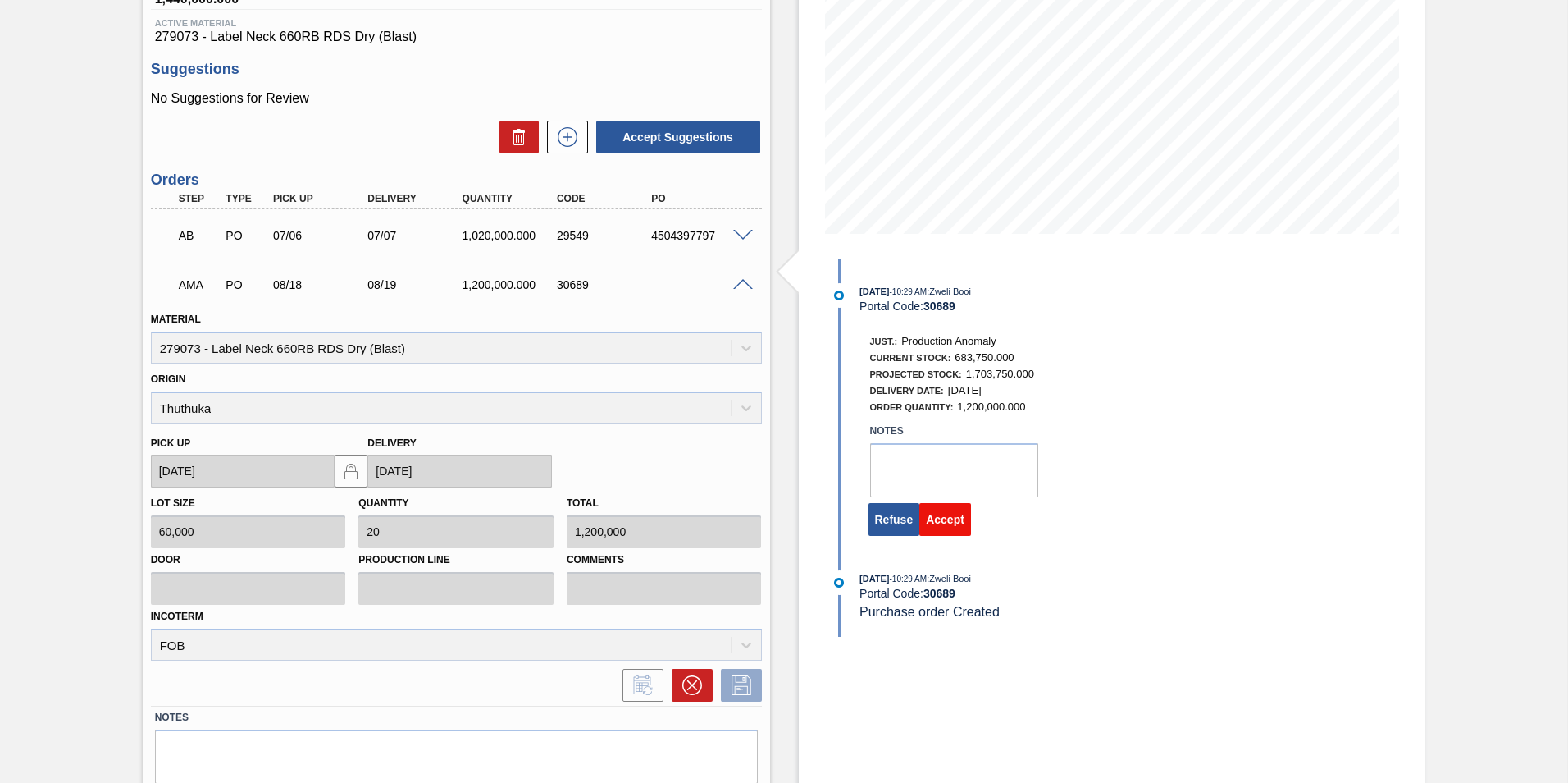
click at [955, 522] on button "Accept" at bounding box center [945, 519] width 52 height 32
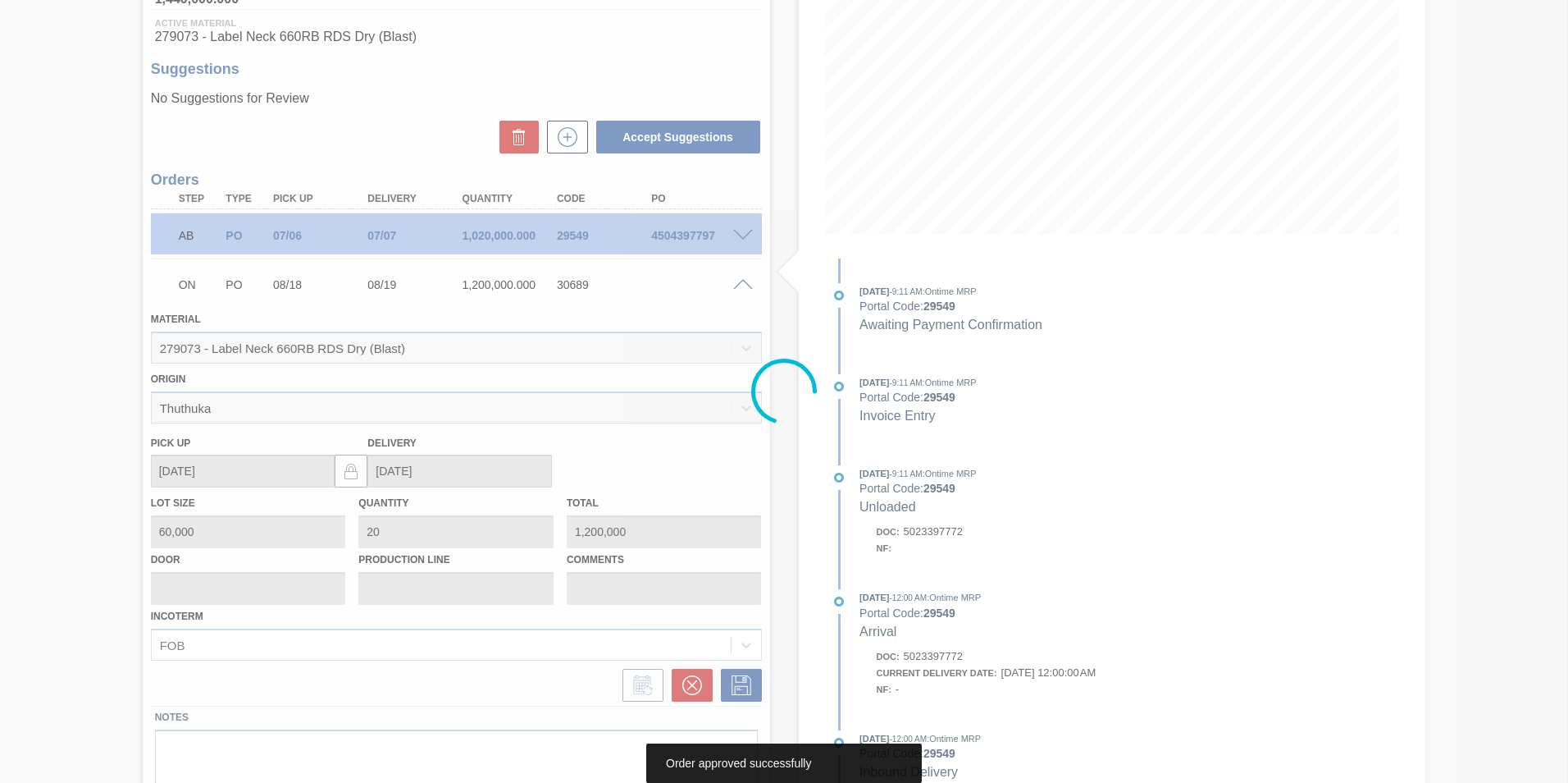
scroll to position [0, 0]
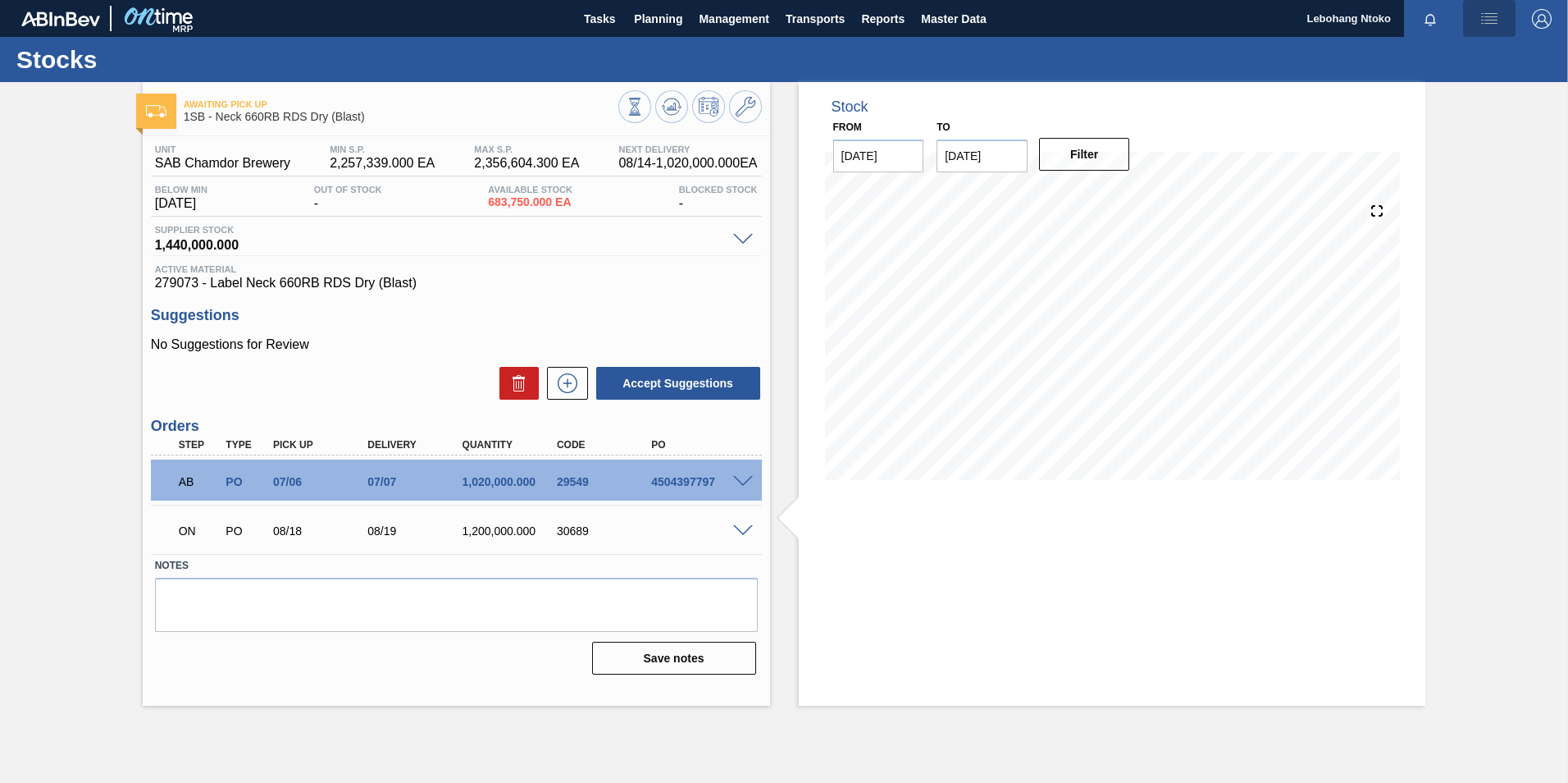
click at [1491, 18] on img "button" at bounding box center [1488, 19] width 19 height 19
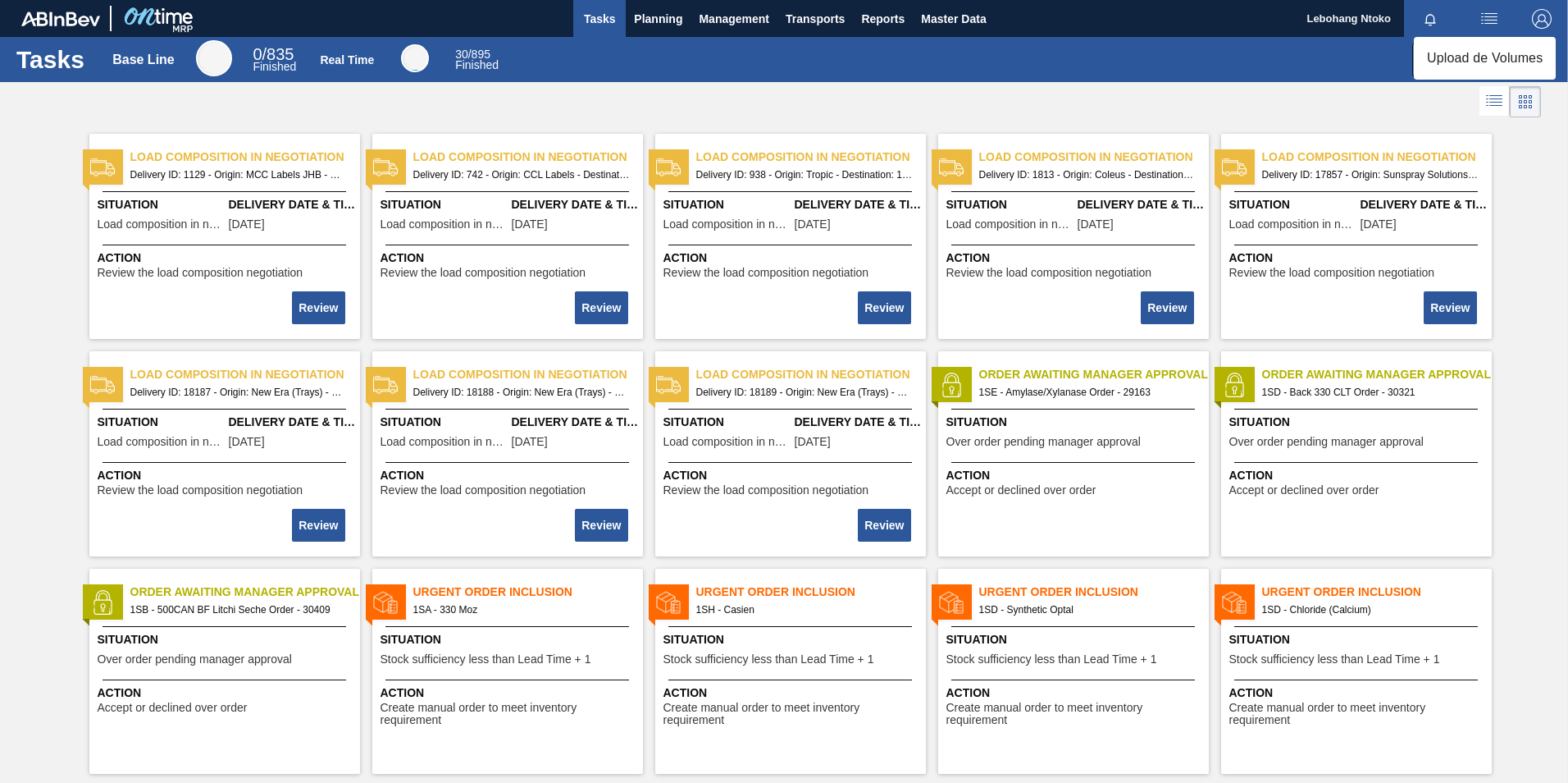
click at [652, 13] on div at bounding box center [784, 392] width 1568 height 783
click at [657, 20] on span "Planning" at bounding box center [658, 19] width 48 height 19
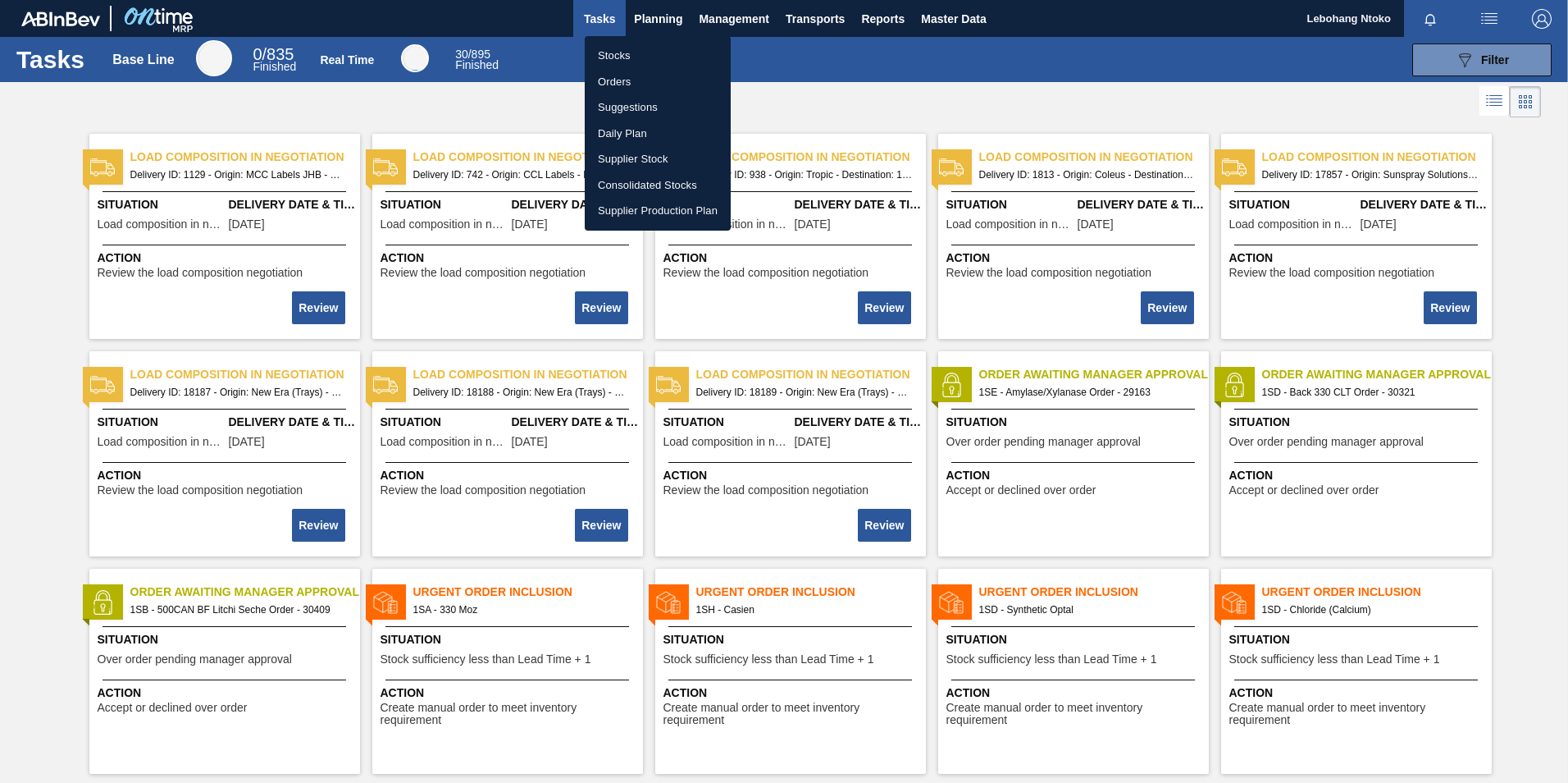
drag, startPoint x: 608, startPoint y: 55, endPoint x: 999, endPoint y: 90, distance: 392.6
click at [608, 55] on li "Stocks" at bounding box center [657, 56] width 146 height 26
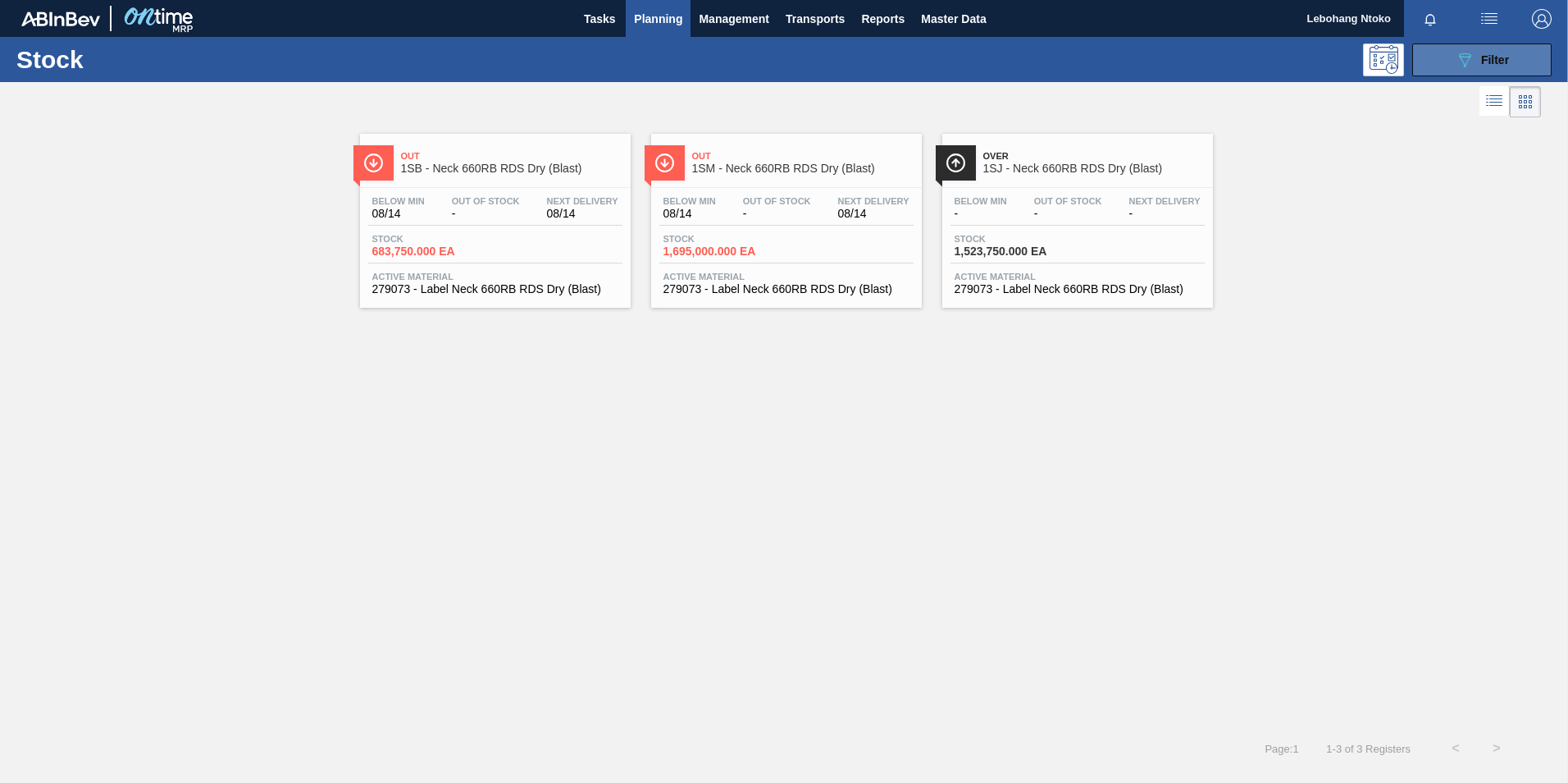
click at [1439, 58] on button "089F7B8B-B2A5-4AFE-B5C0-19BA573D28AC Filter" at bounding box center [1482, 59] width 139 height 32
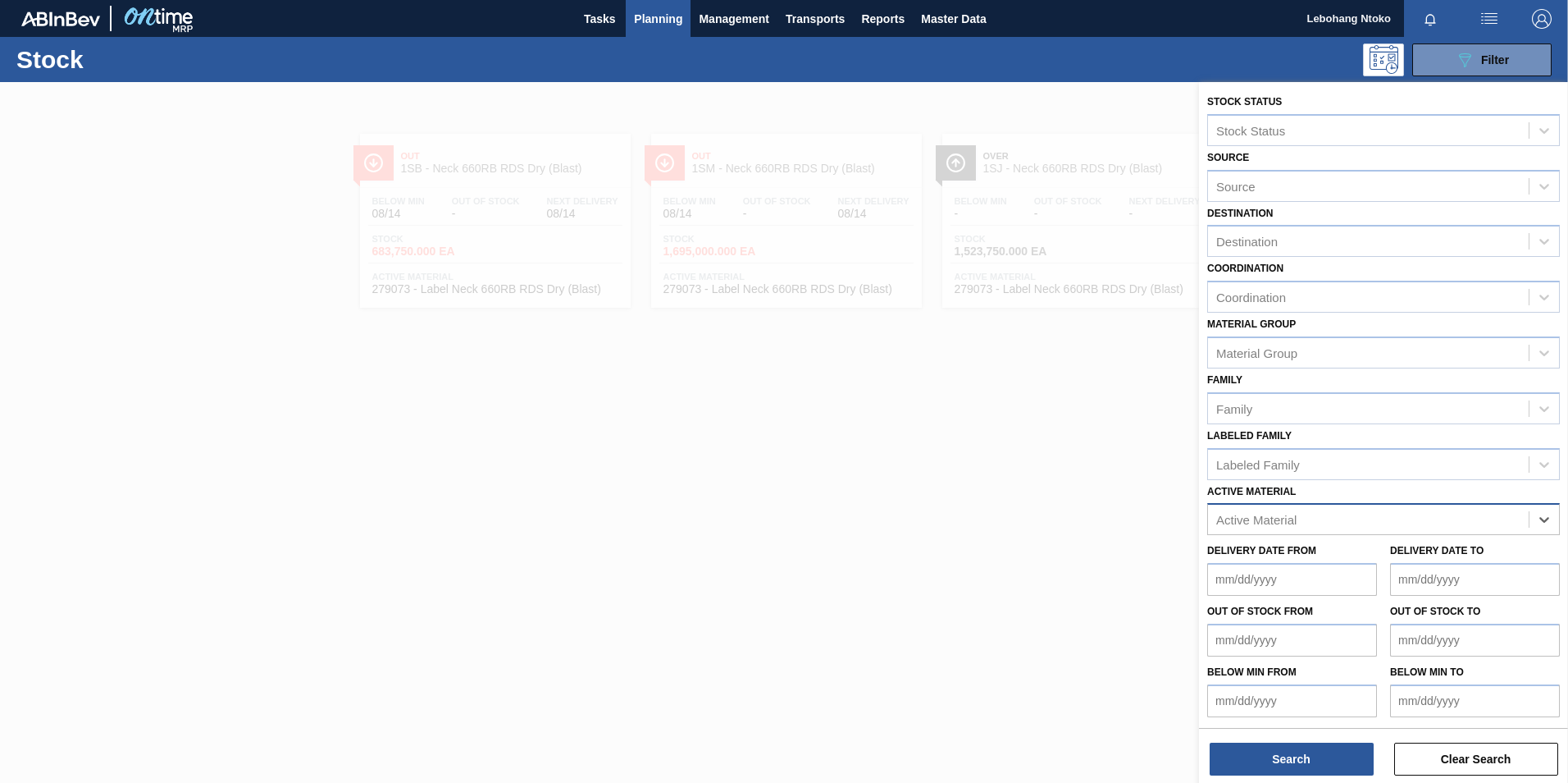
paste Material "279205"
type Material "279205"
click at [1358, 557] on div "279205 - Bottle: 620NRB Green" at bounding box center [1383, 559] width 352 height 31
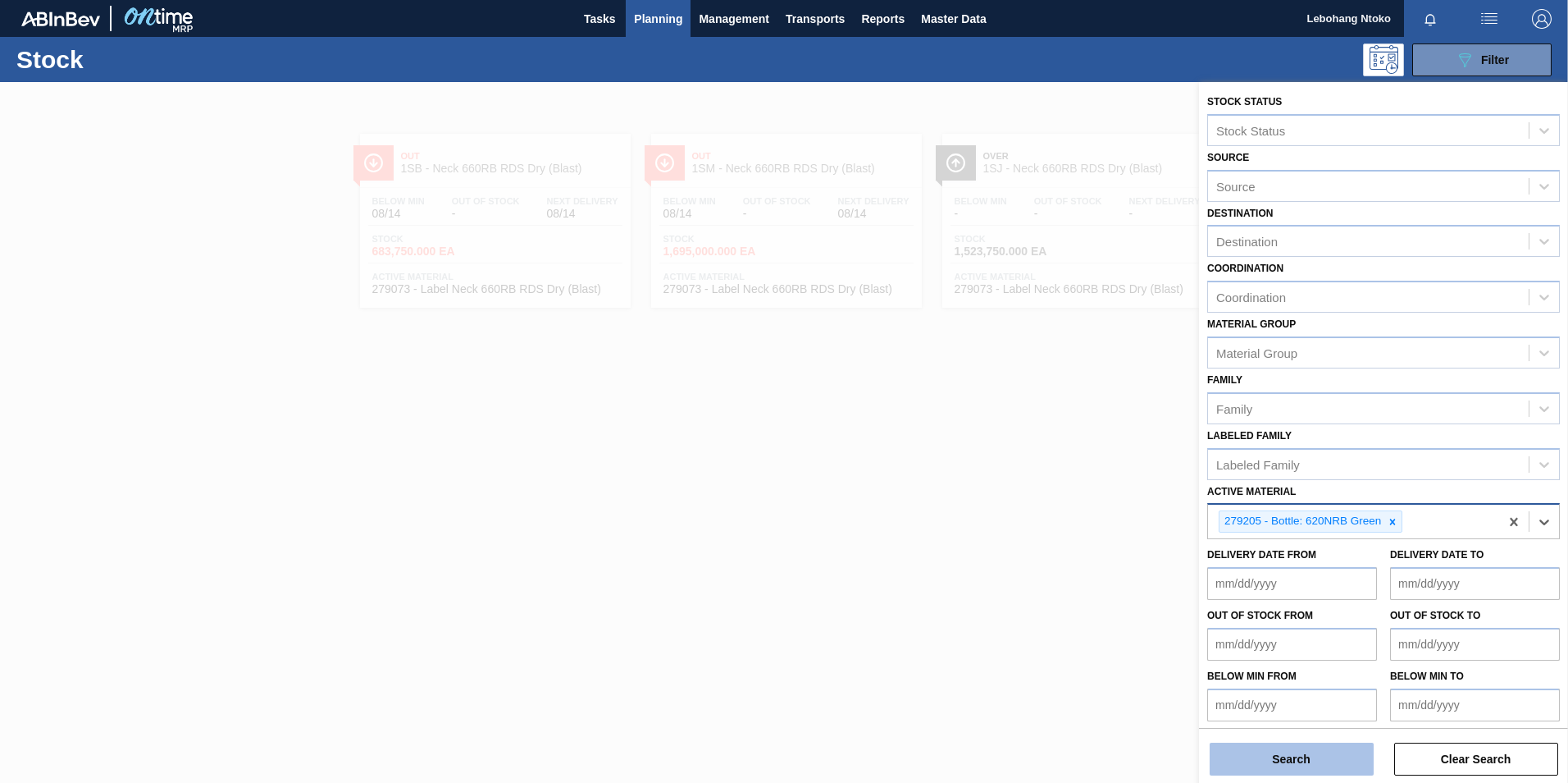
click at [1319, 751] on button "Search" at bounding box center [1291, 758] width 164 height 32
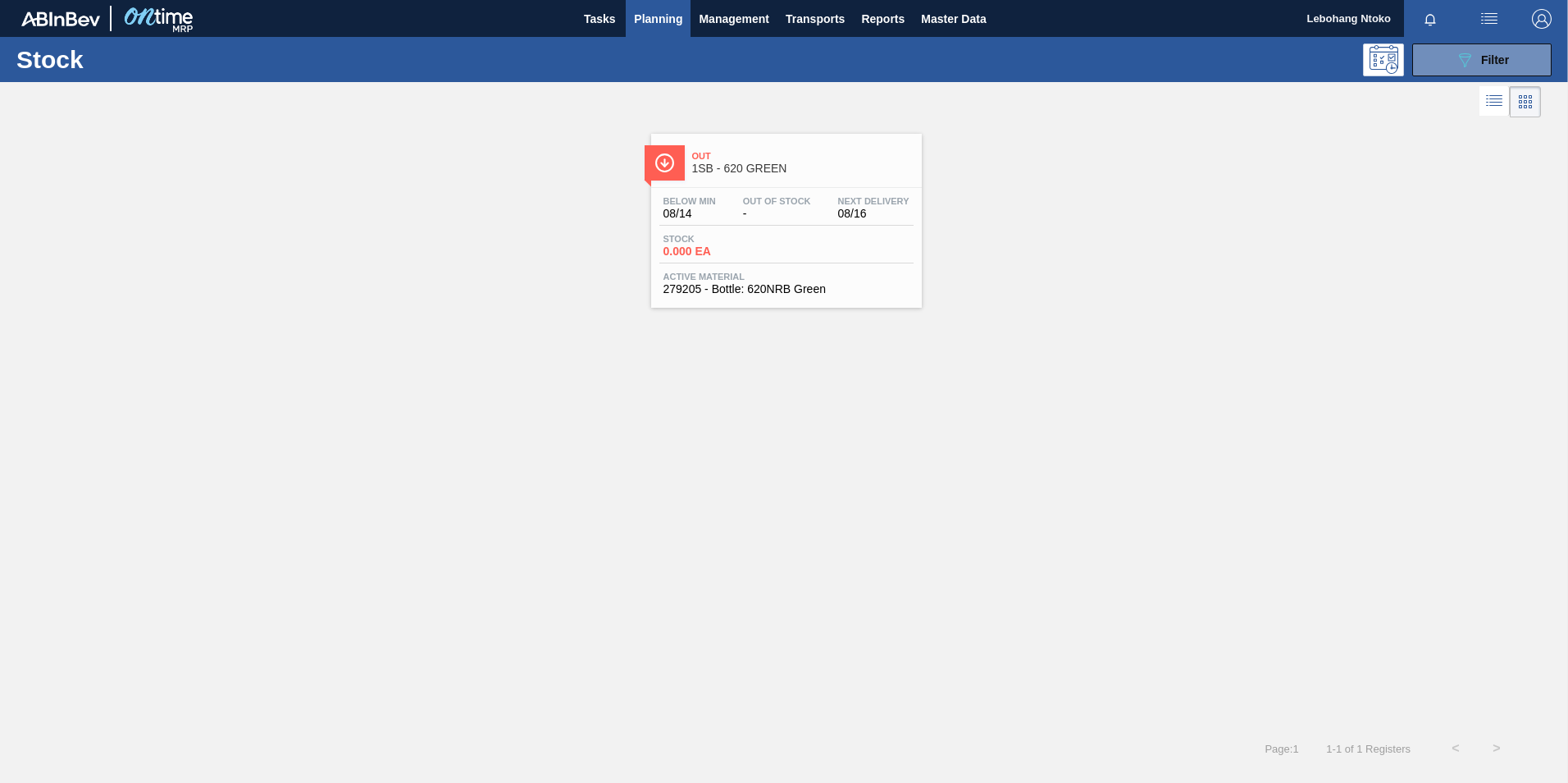
click at [833, 193] on div "Below Min 08/14 Out Of Stock - Next Delivery 08/16 Stock 0.000 EA Active Materi…" at bounding box center [786, 243] width 271 height 111
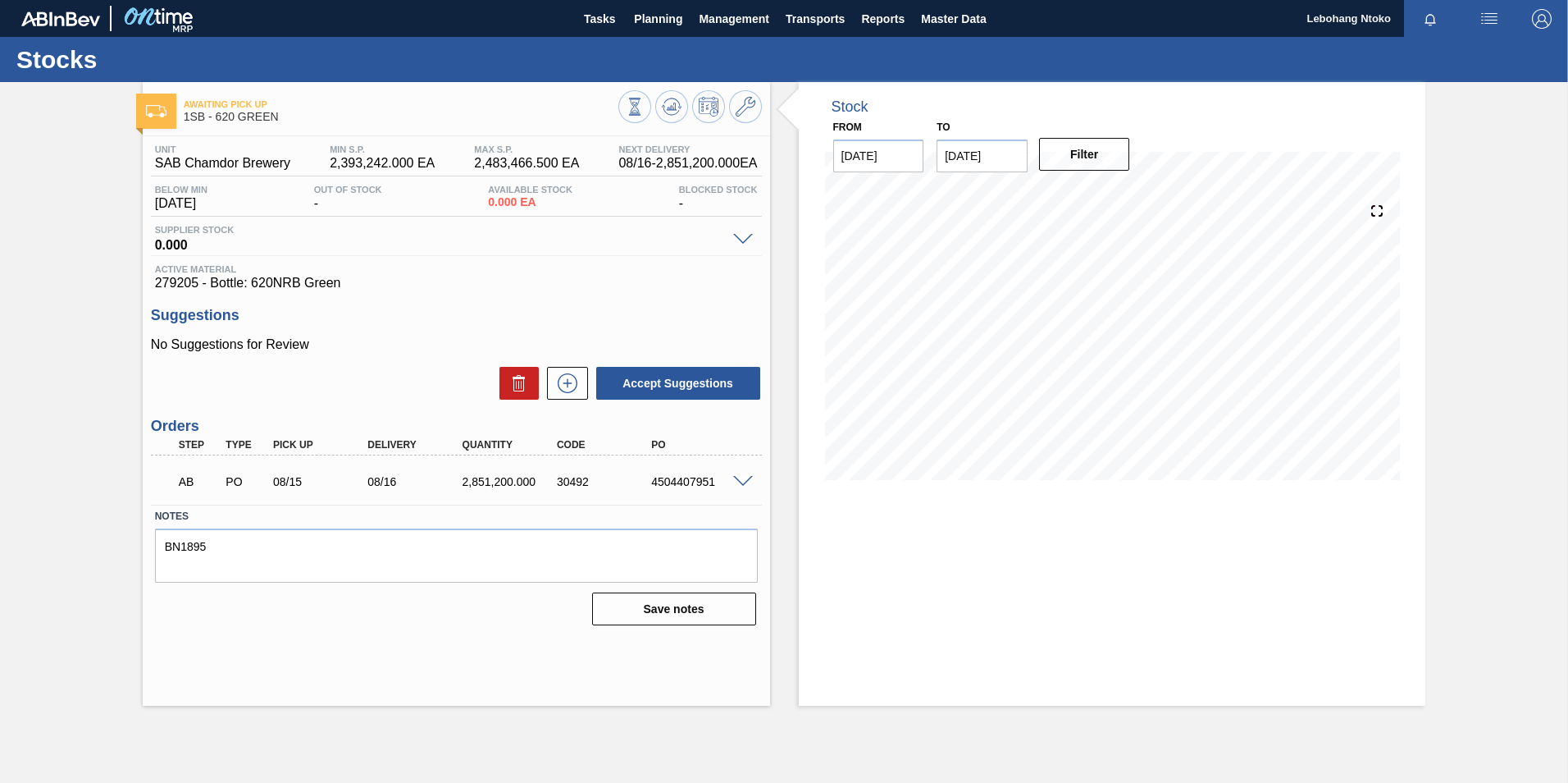
click at [741, 480] on span at bounding box center [743, 481] width 19 height 12
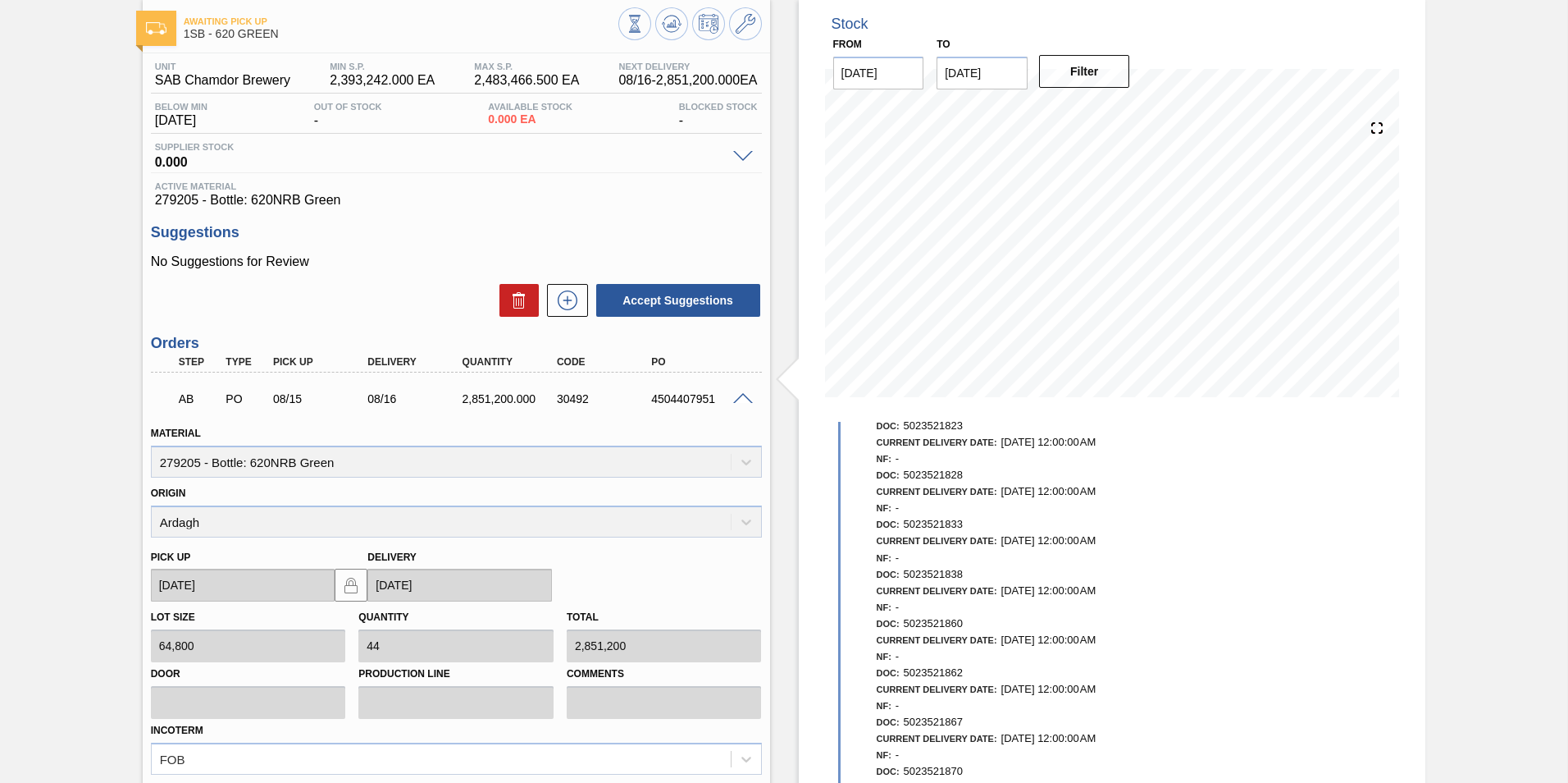
scroll to position [82, 0]
drag, startPoint x: 651, startPoint y: 400, endPoint x: 724, endPoint y: 399, distance: 73.0
click at [724, 399] on div "4504407951" at bounding box center [700, 400] width 106 height 13
copy div "4504407951"
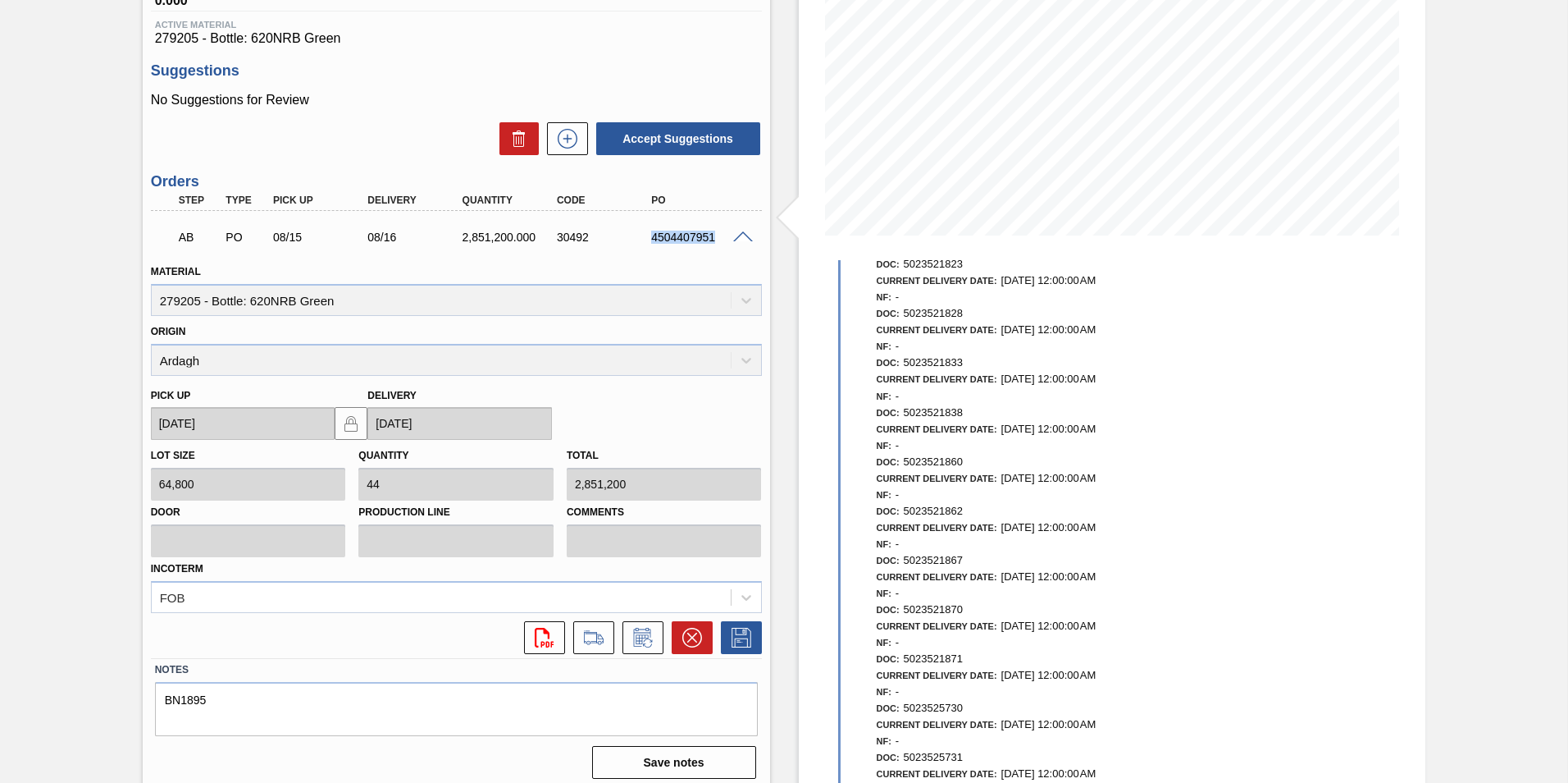
scroll to position [246, 0]
click at [689, 627] on icon at bounding box center [692, 635] width 19 height 19
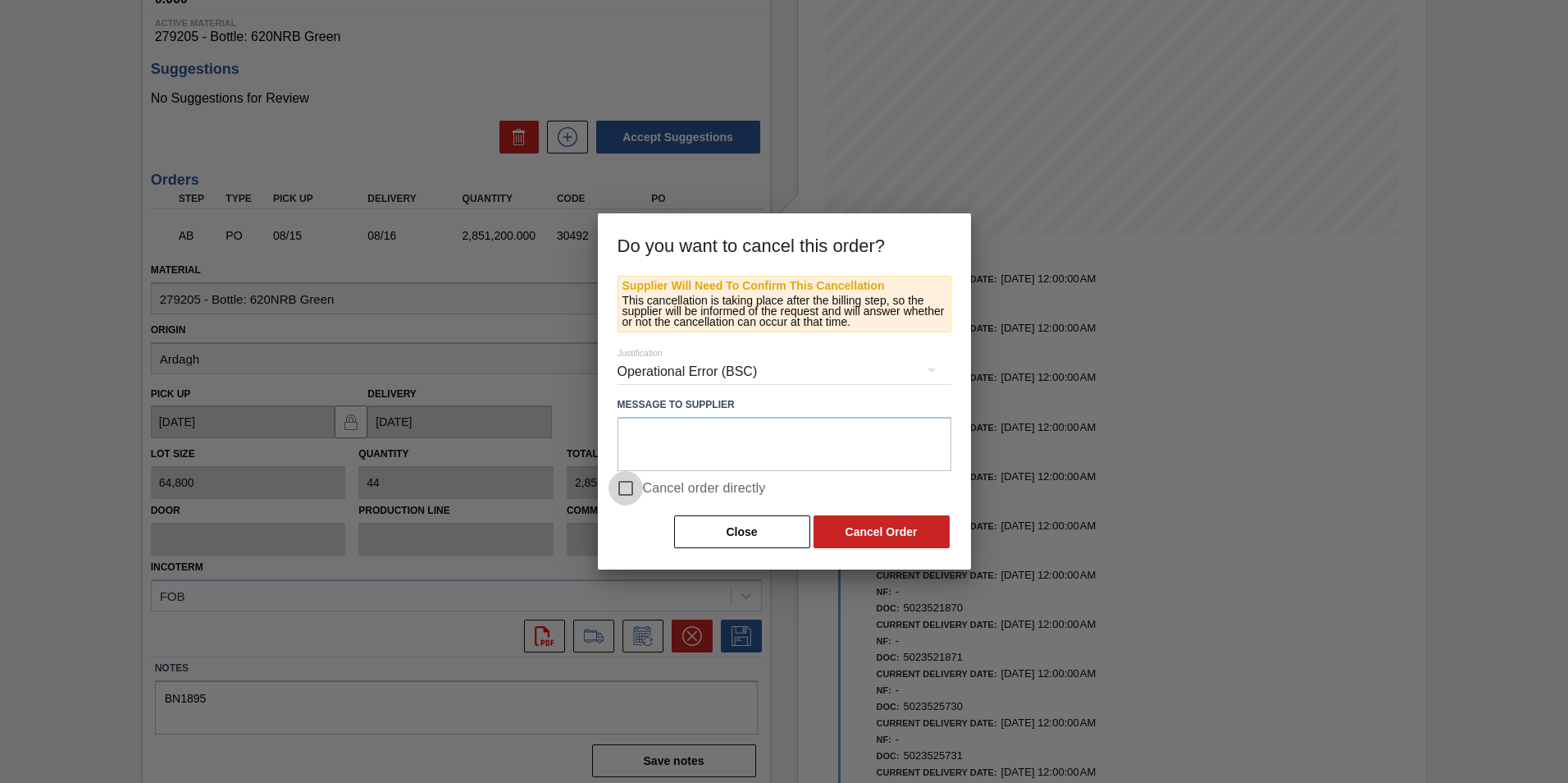
click at [624, 485] on input "Cancel order directly" at bounding box center [625, 488] width 34 height 34
checkbox input "true"
click at [894, 528] on button "Cancel Order" at bounding box center [881, 531] width 136 height 32
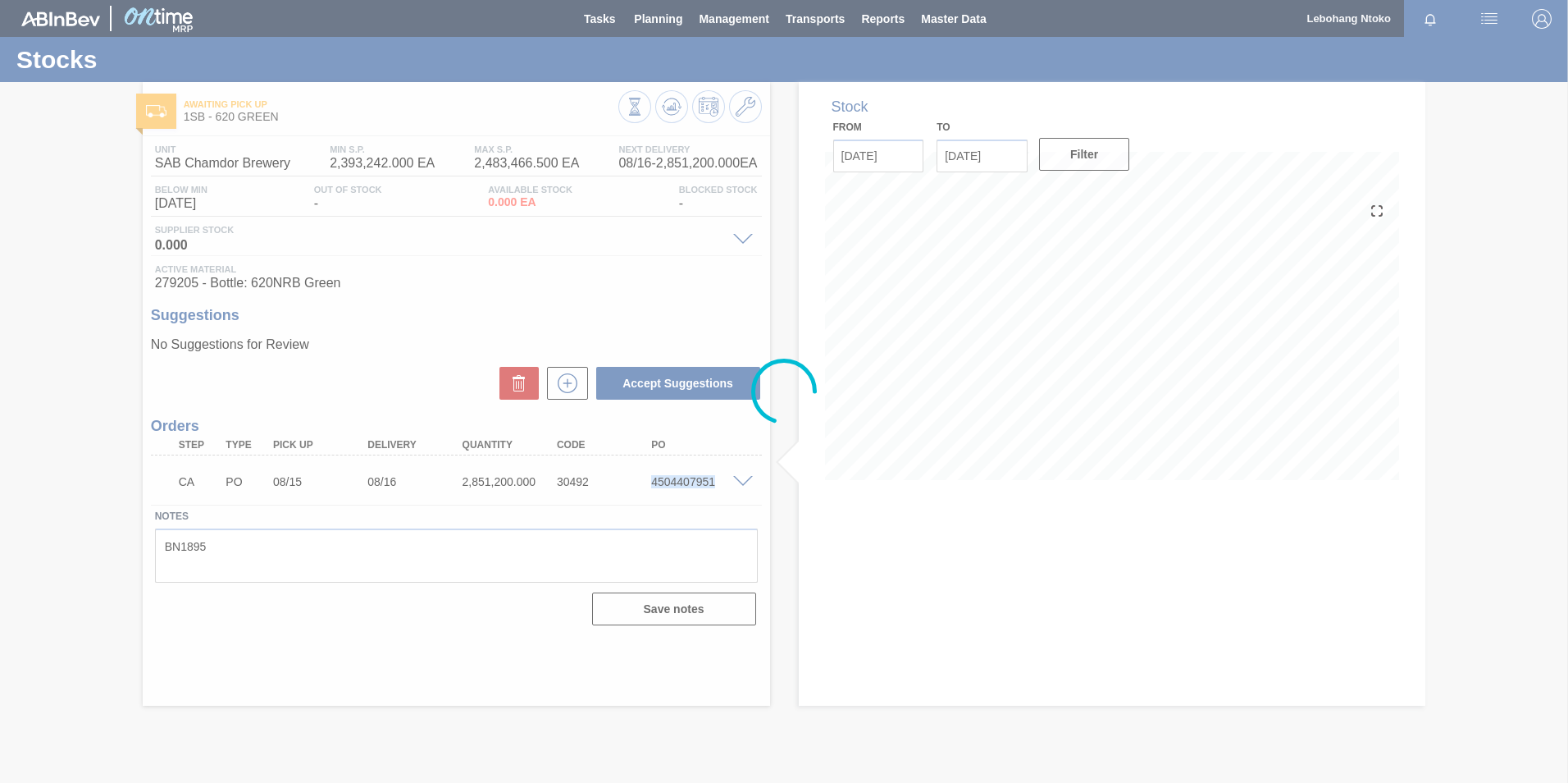
scroll to position [0, 0]
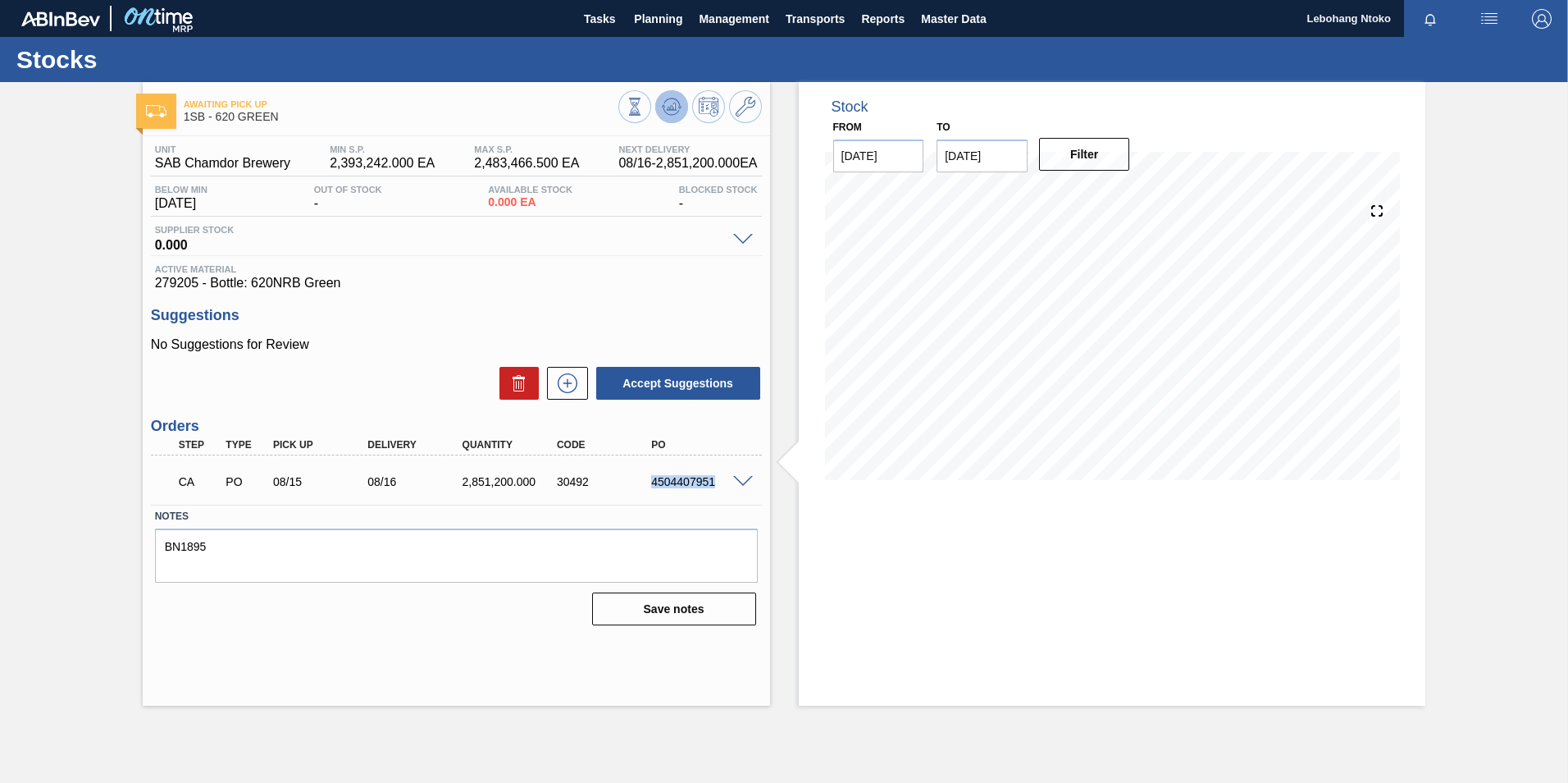
click at [644, 105] on icon at bounding box center [634, 106] width 18 height 18
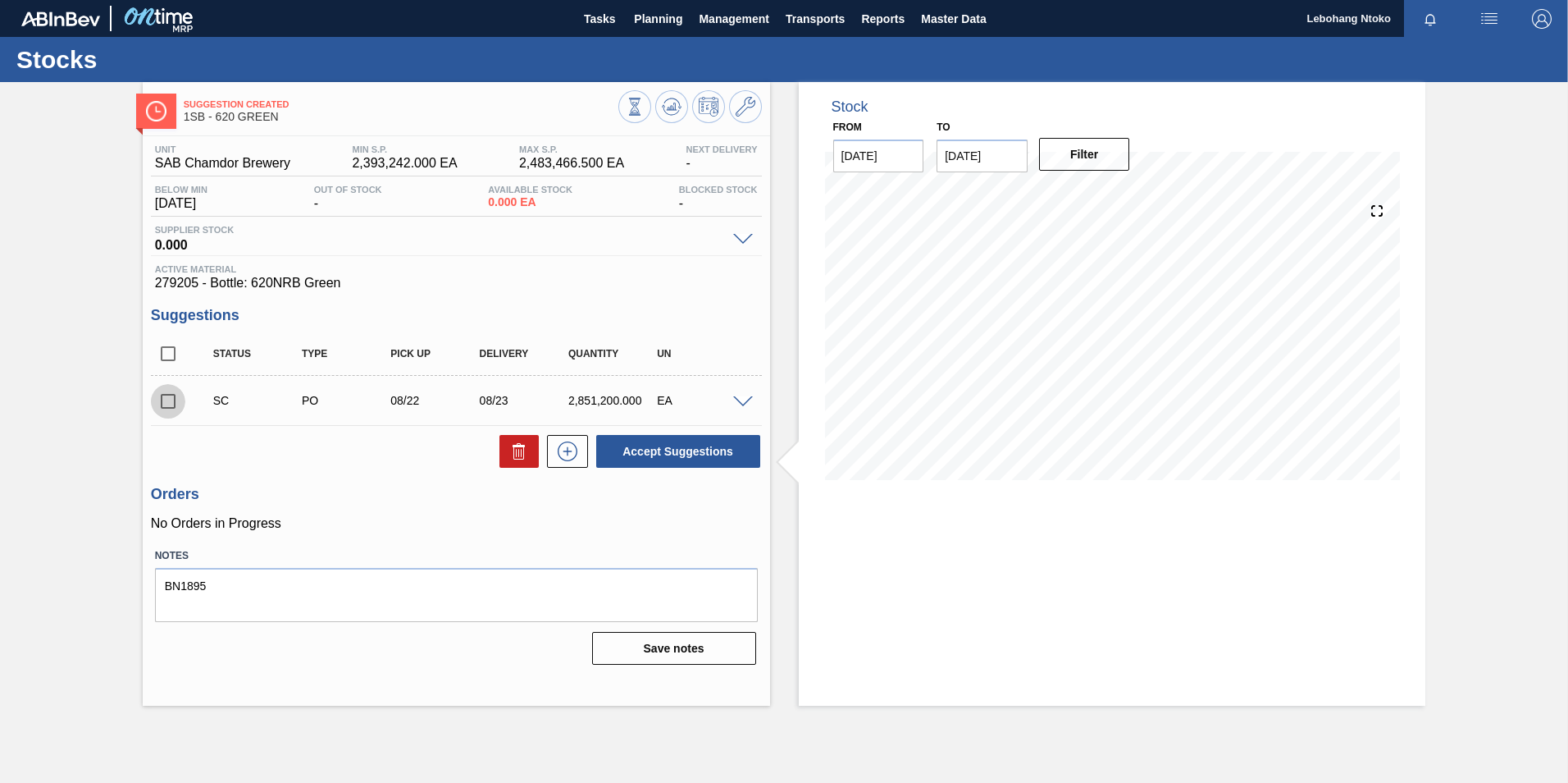
click at [172, 405] on input "checkbox" at bounding box center [168, 401] width 34 height 34
click at [670, 450] on button "Accept Suggestions" at bounding box center [678, 451] width 164 height 32
checkbox input "false"
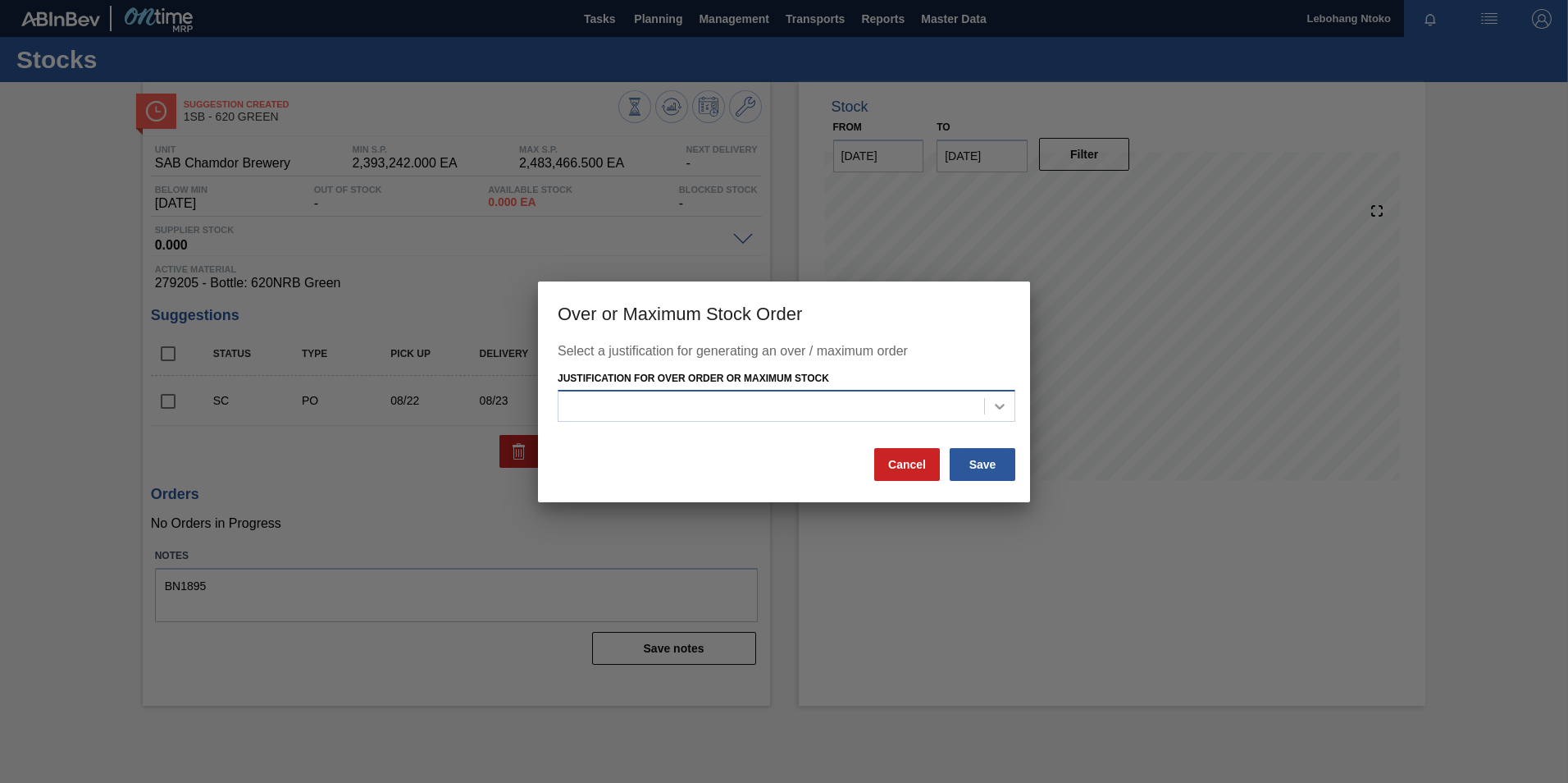
click at [1003, 404] on icon at bounding box center [1000, 406] width 10 height 6
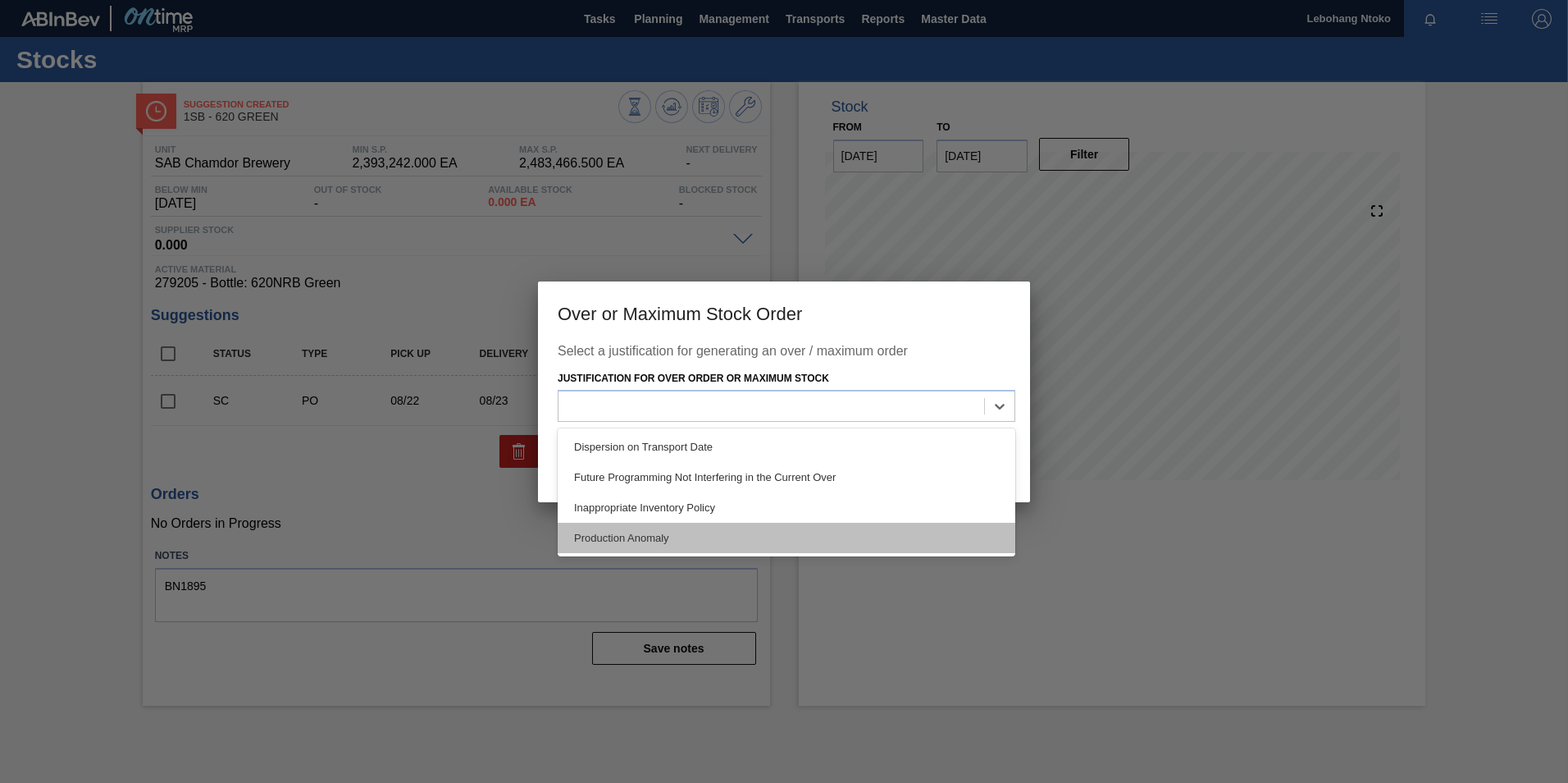
click at [665, 530] on div "Production Anomaly" at bounding box center [785, 537] width 457 height 31
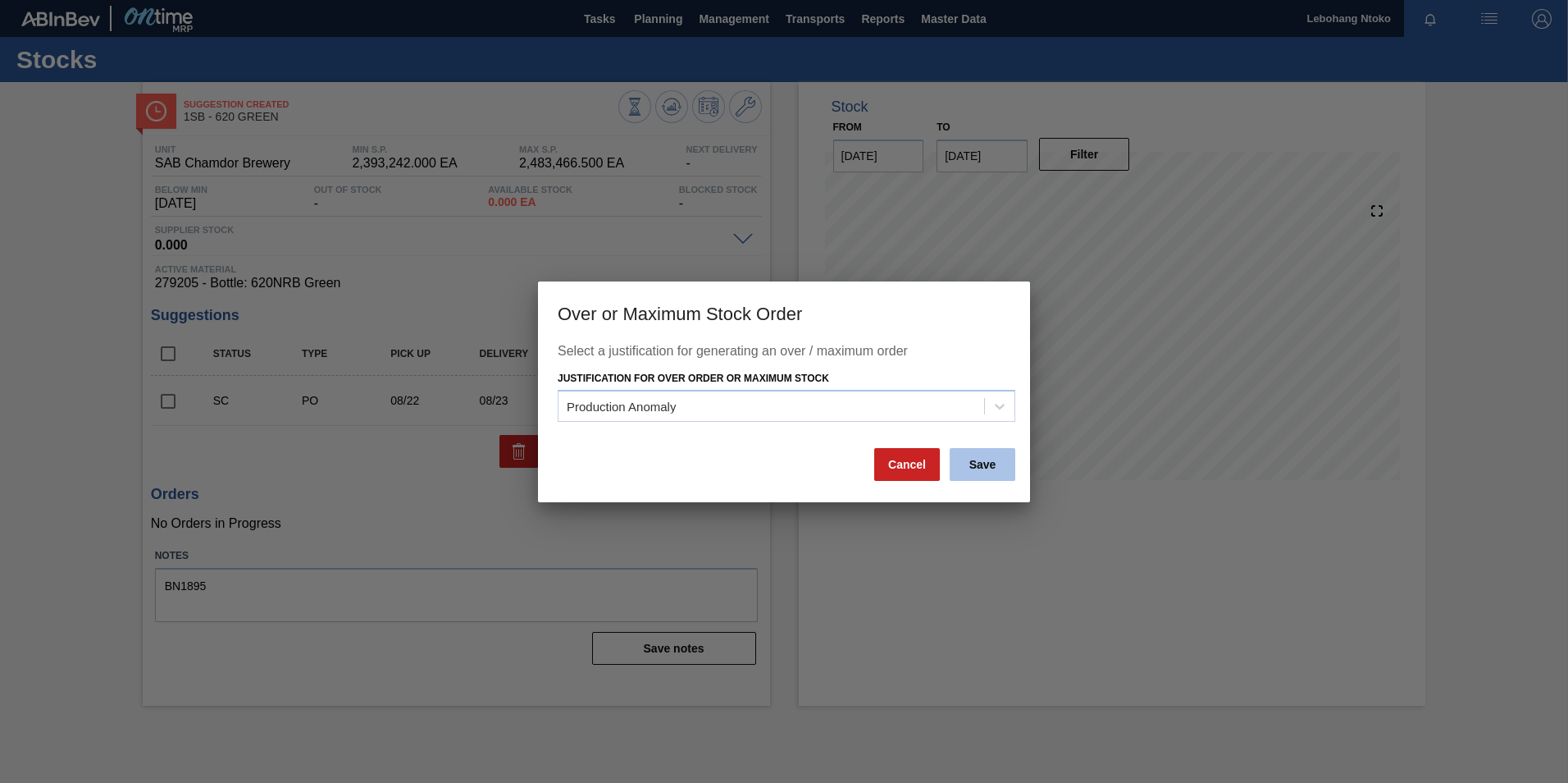
click at [975, 465] on button "Save" at bounding box center [982, 464] width 66 height 32
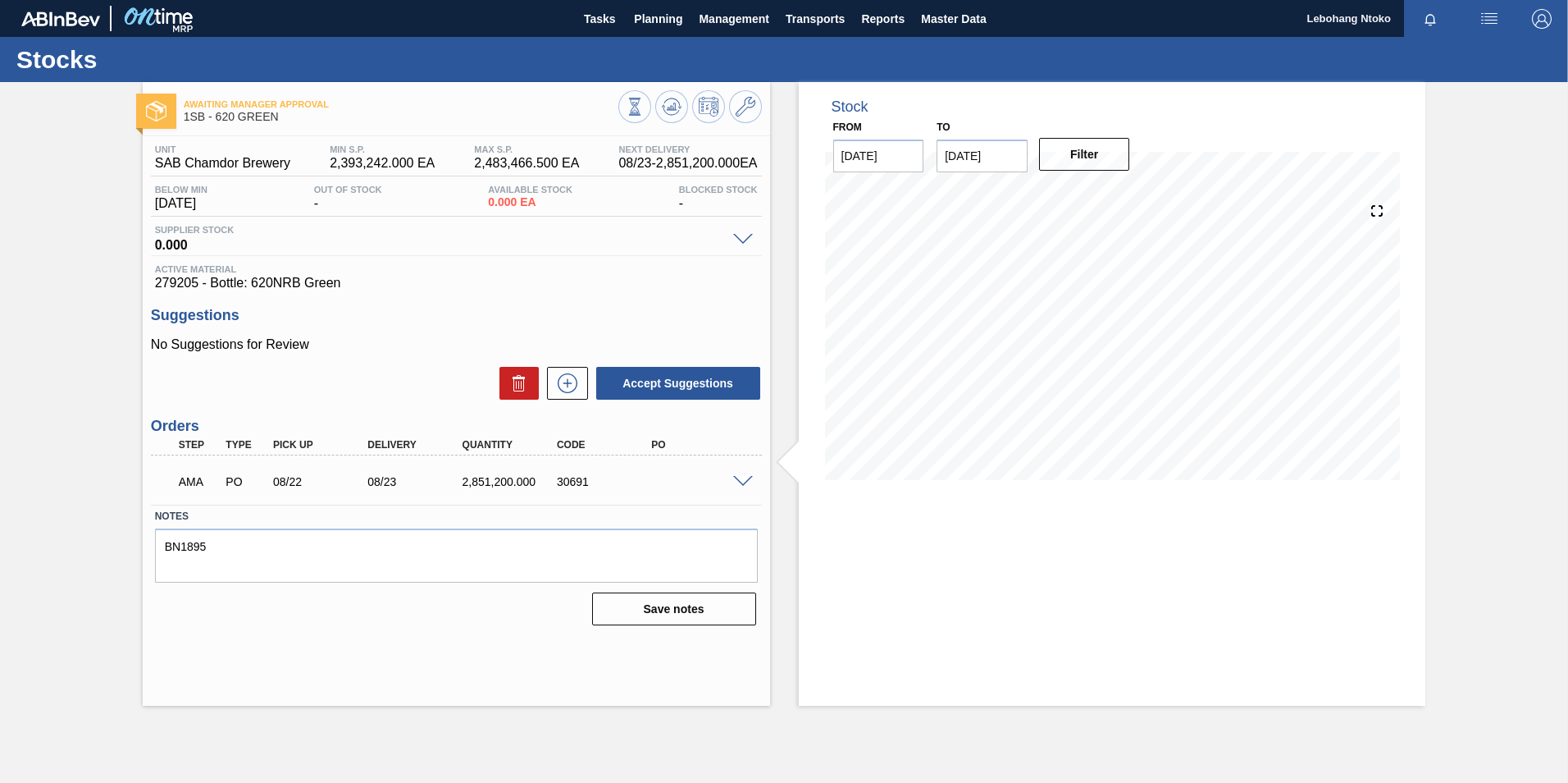
click at [746, 481] on span at bounding box center [743, 481] width 19 height 12
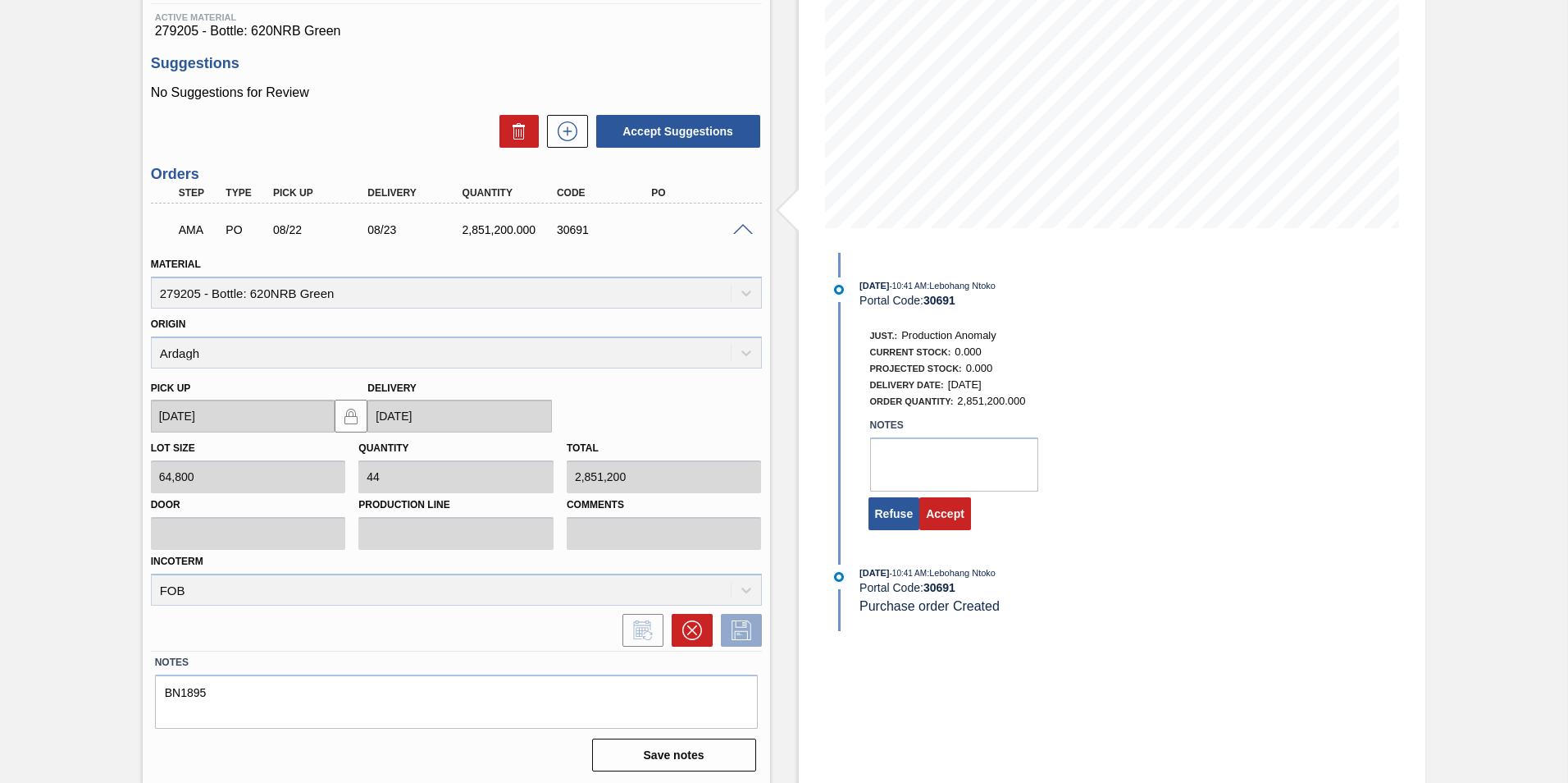
scroll to position [254, 0]
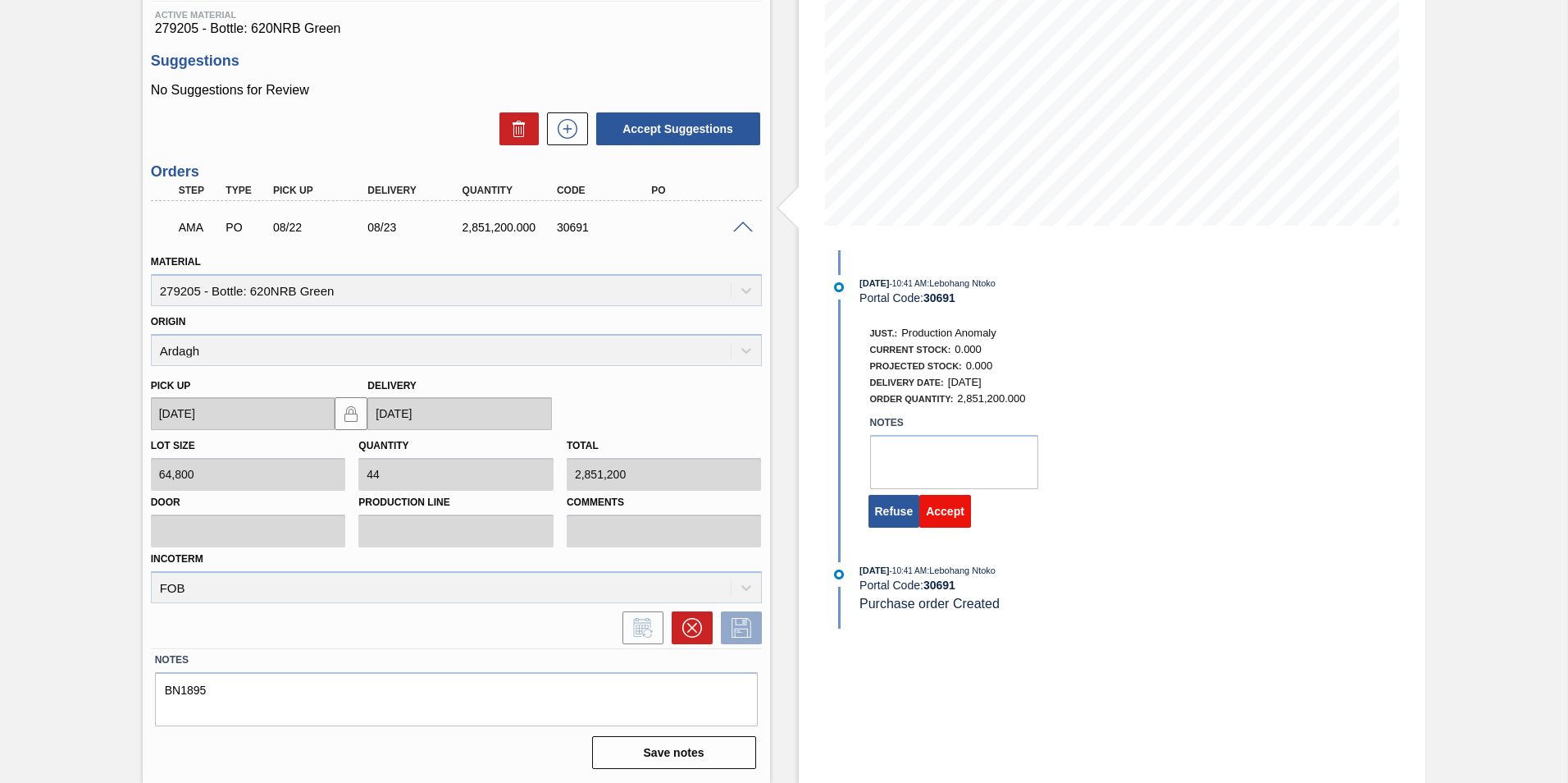
click at [946, 512] on button "Accept" at bounding box center [945, 510] width 52 height 32
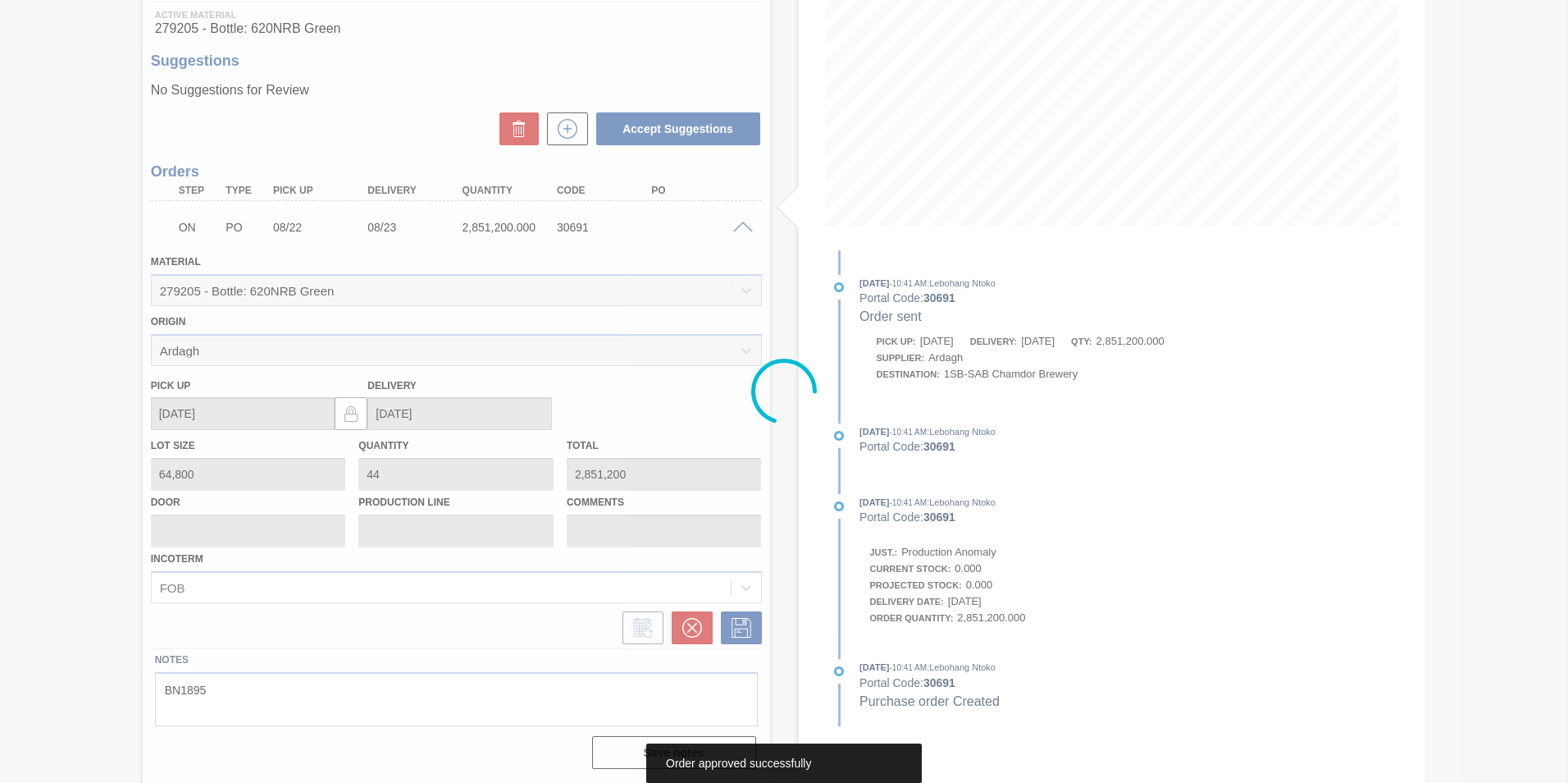
scroll to position [0, 0]
